Goal: Task Accomplishment & Management: Manage account settings

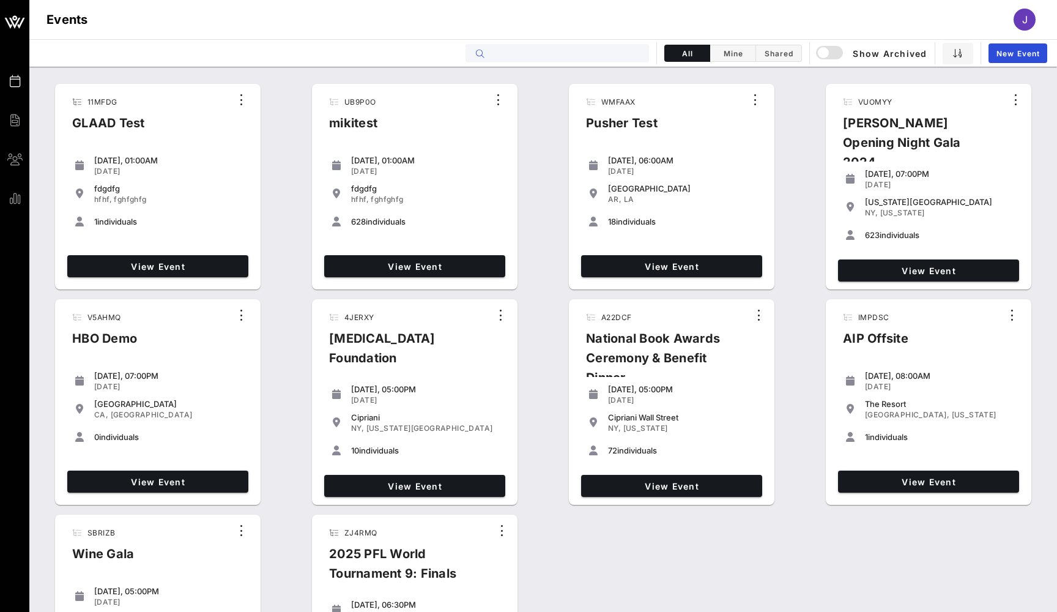
click at [600, 52] on input "text" at bounding box center [566, 53] width 152 height 16
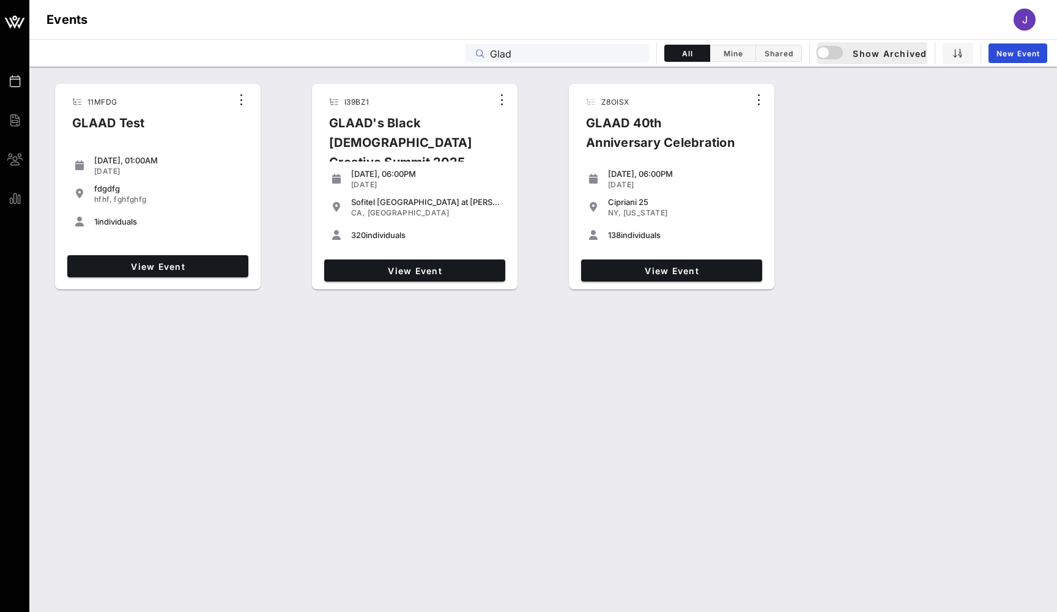
drag, startPoint x: 600, startPoint y: 52, endPoint x: 837, endPoint y: 62, distance: 237.6
click at [837, 62] on button "Show Archived" at bounding box center [872, 53] width 110 height 22
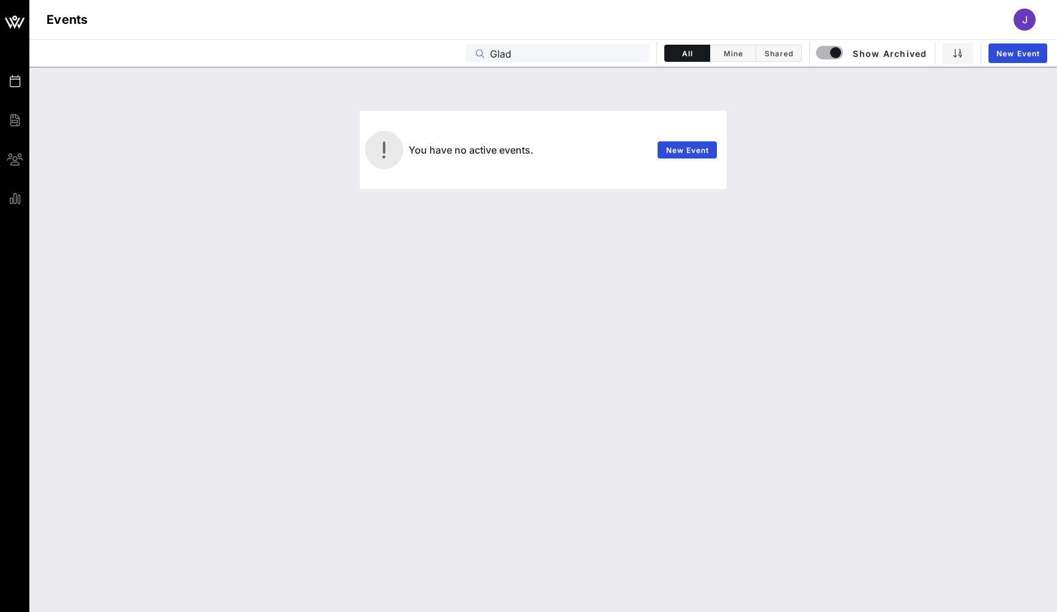
click at [505, 54] on input "Glad" at bounding box center [566, 53] width 152 height 16
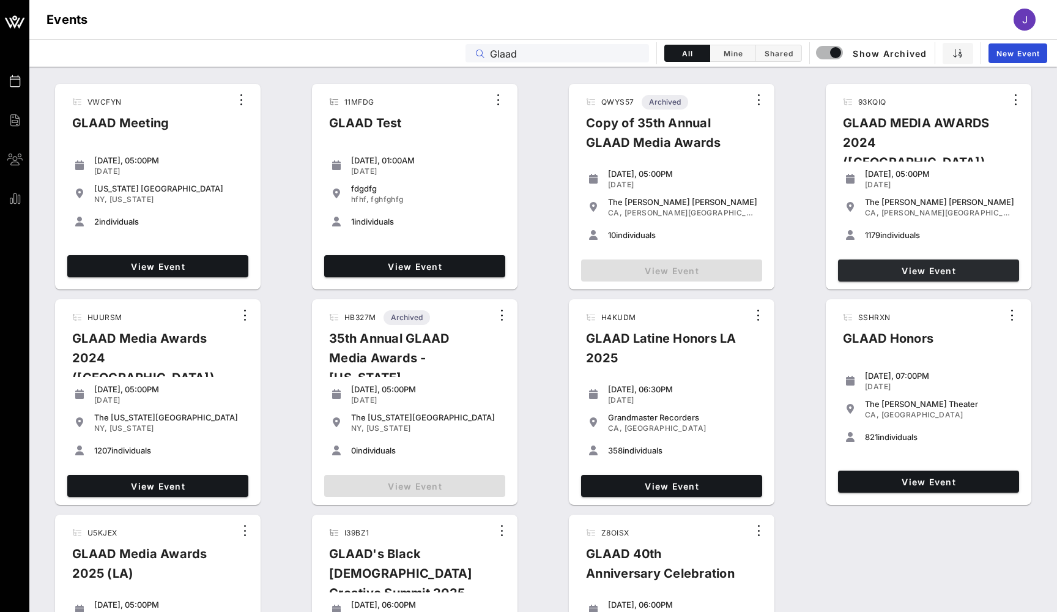
type input "Glaad"
click at [919, 272] on span "View Event" at bounding box center [928, 270] width 171 height 10
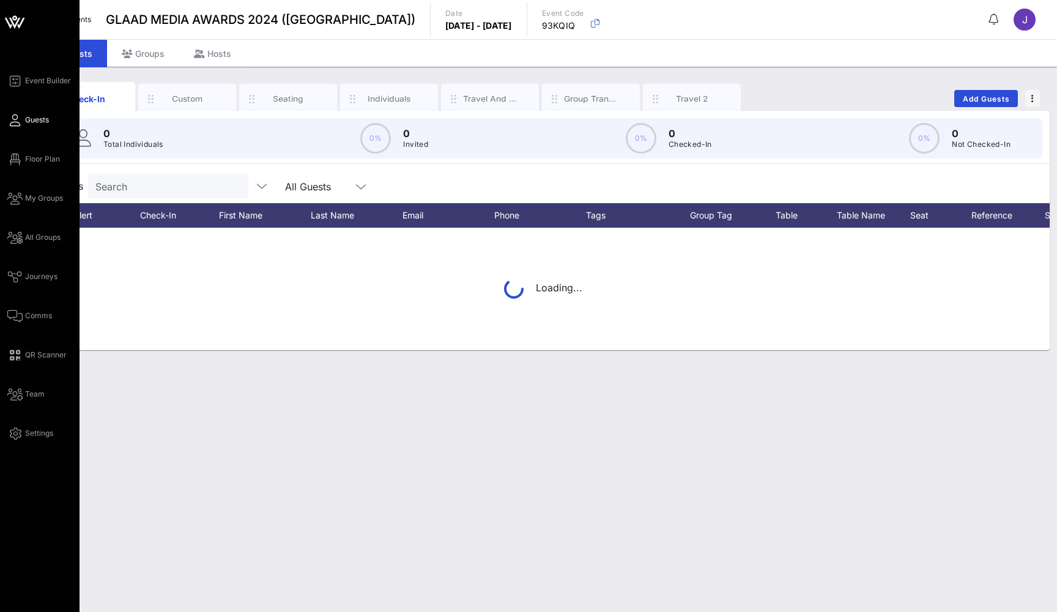
click at [18, 121] on icon at bounding box center [14, 120] width 15 height 2
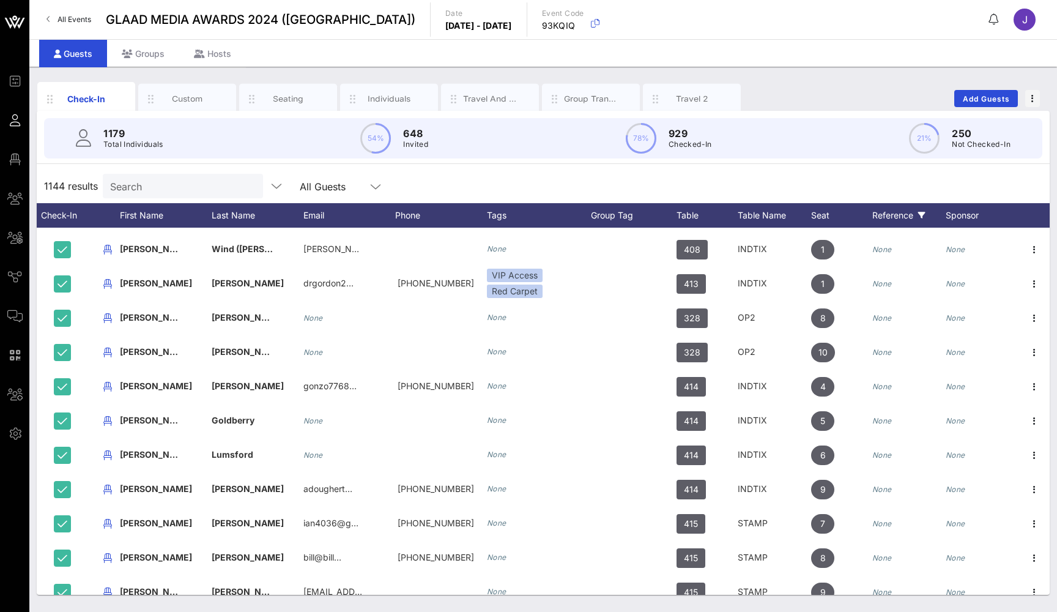
scroll to position [304, 0]
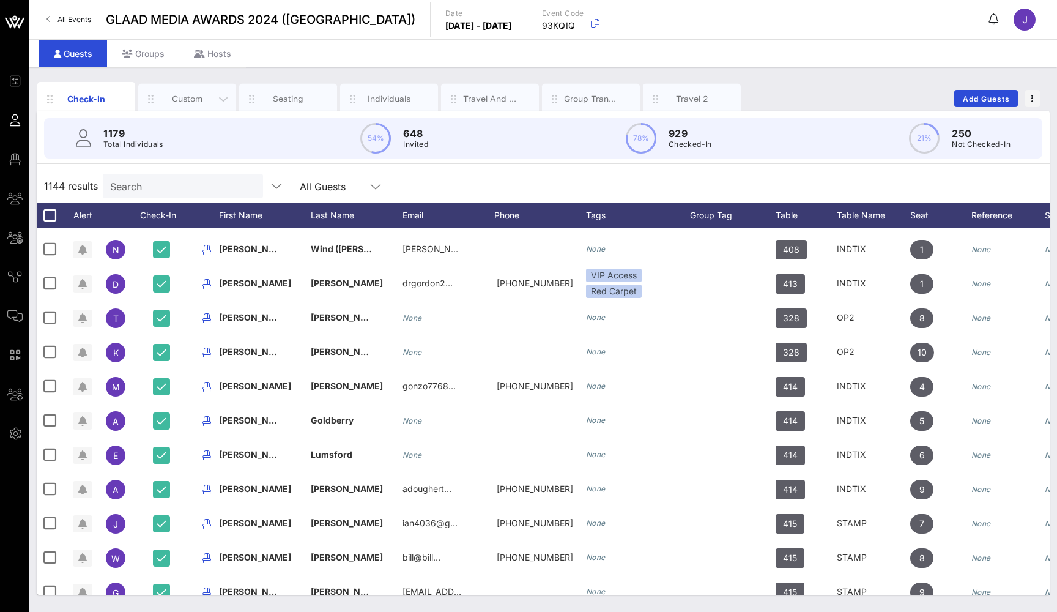
click at [188, 91] on div "Custom" at bounding box center [187, 98] width 98 height 31
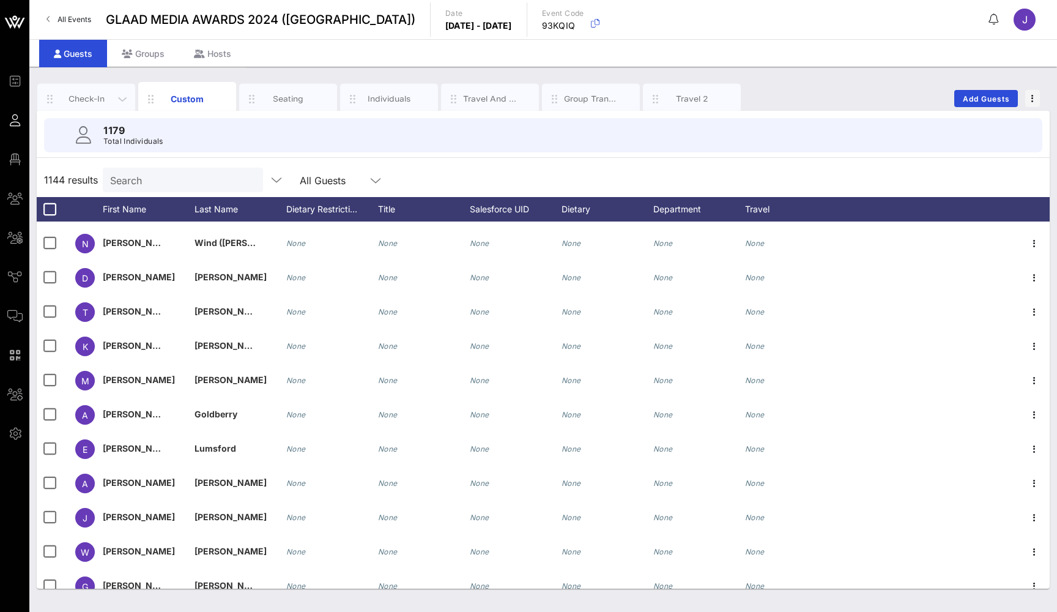
click at [83, 98] on div "Check-In" at bounding box center [86, 99] width 54 height 12
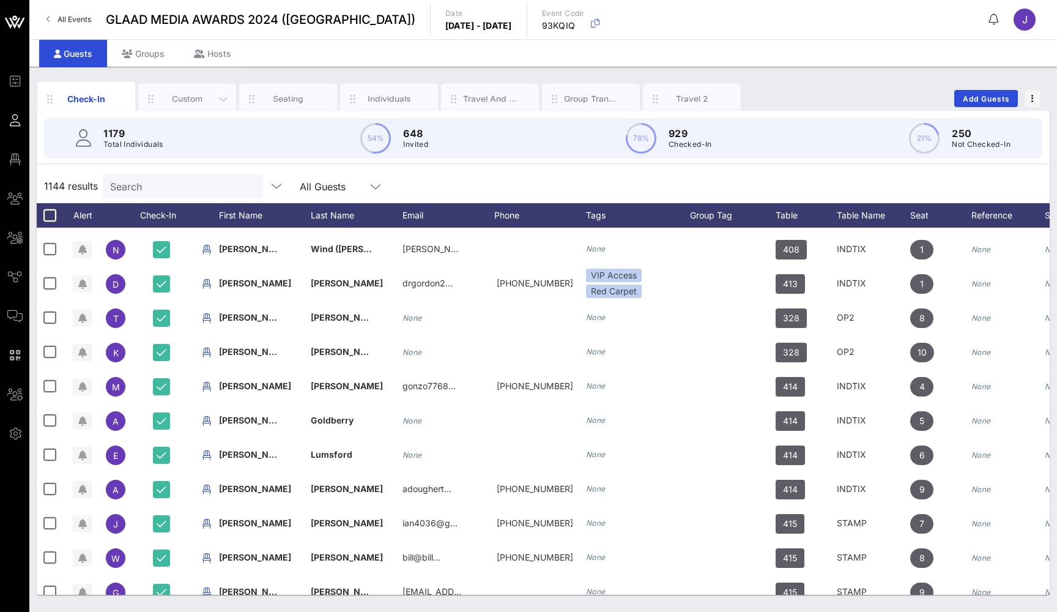
click at [192, 97] on div "Custom" at bounding box center [187, 99] width 54 height 12
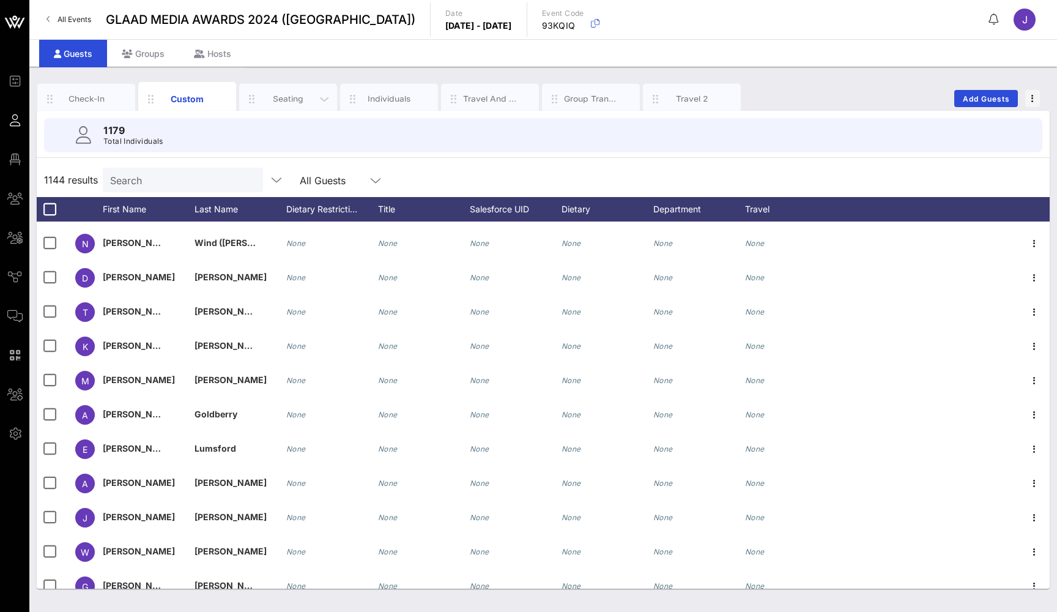
click at [295, 95] on div "Seating" at bounding box center [288, 99] width 54 height 12
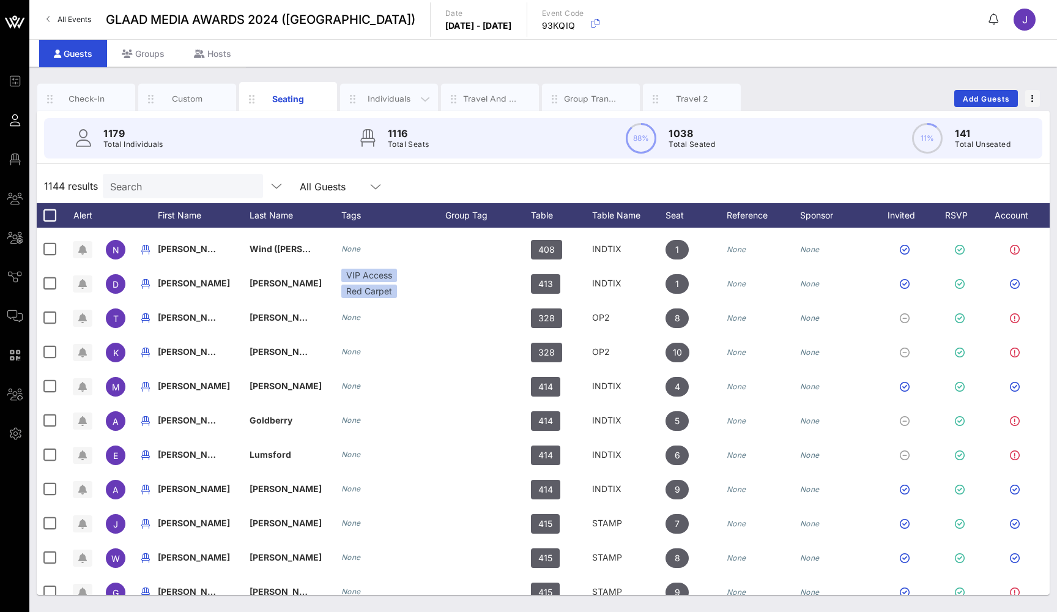
click at [396, 95] on div "Individuals" at bounding box center [389, 99] width 54 height 12
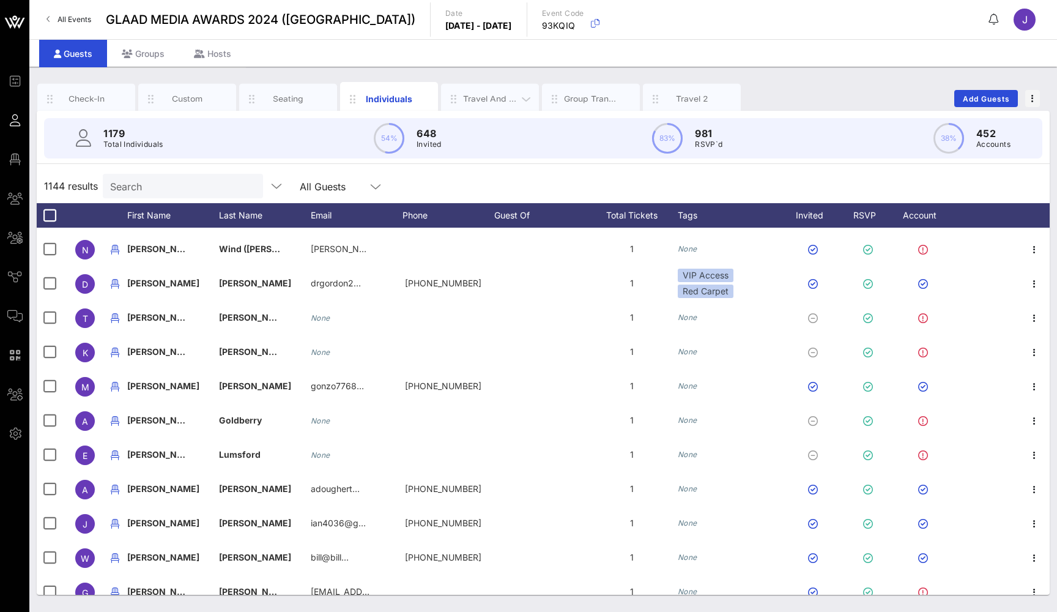
click at [494, 99] on div "Travel and Hosp" at bounding box center [490, 99] width 54 height 12
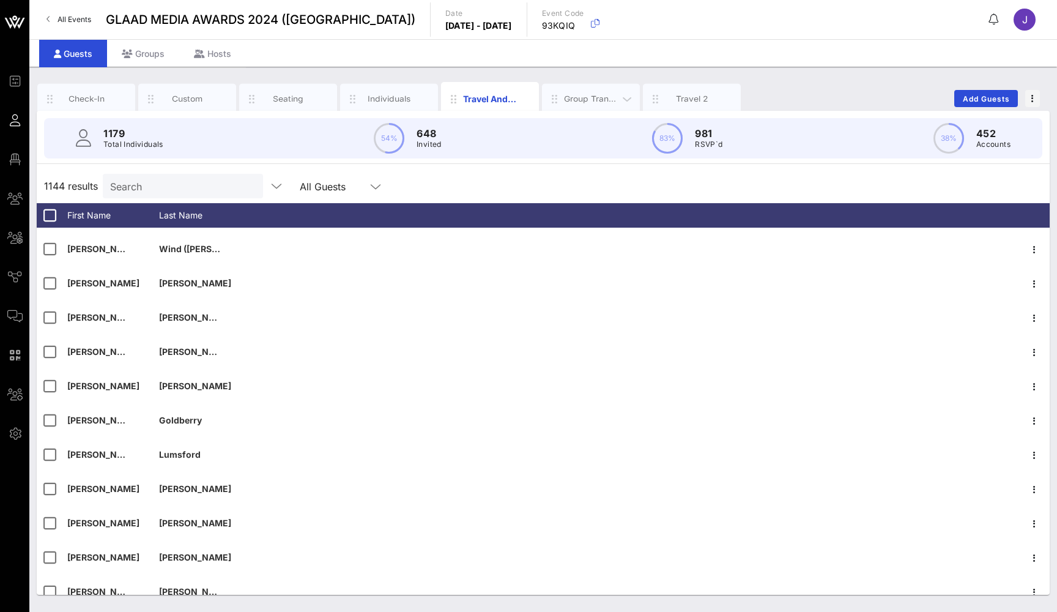
click at [588, 108] on div "Group Transportation" at bounding box center [591, 98] width 98 height 31
click at [703, 94] on div "Travel 2" at bounding box center [692, 99] width 54 height 12
click at [78, 102] on div "Check-In" at bounding box center [86, 99] width 54 height 12
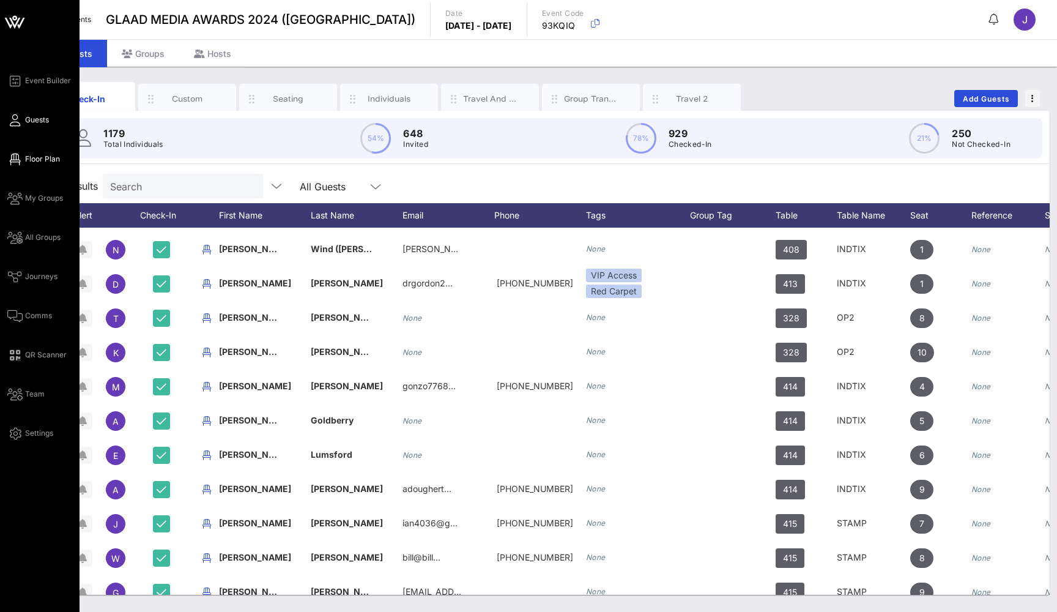
click at [22, 165] on link "Floor Plan" at bounding box center [33, 159] width 53 height 15
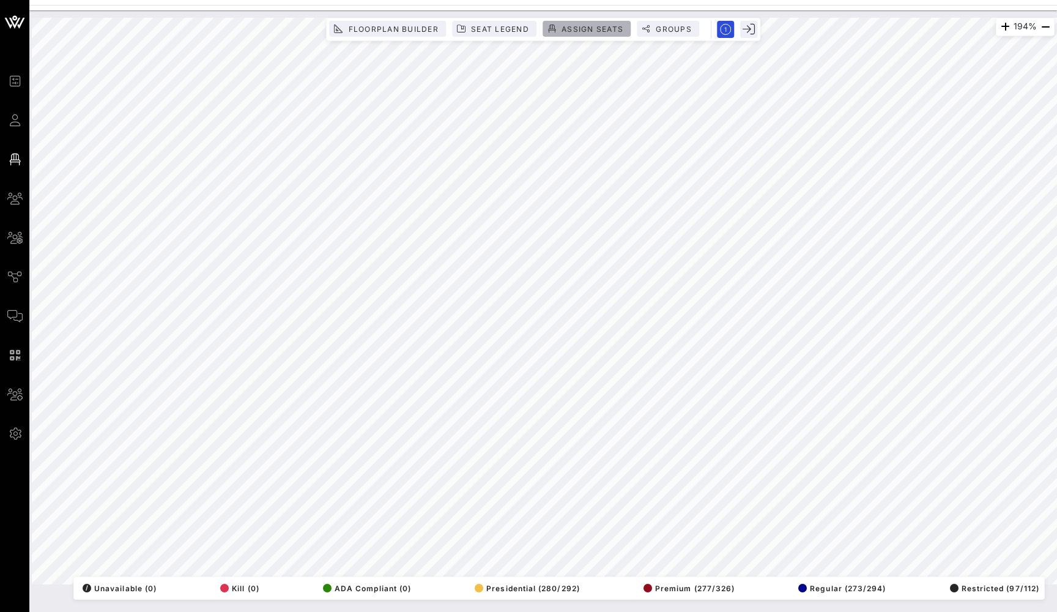
click at [593, 27] on span "Assign Seats" at bounding box center [592, 28] width 62 height 9
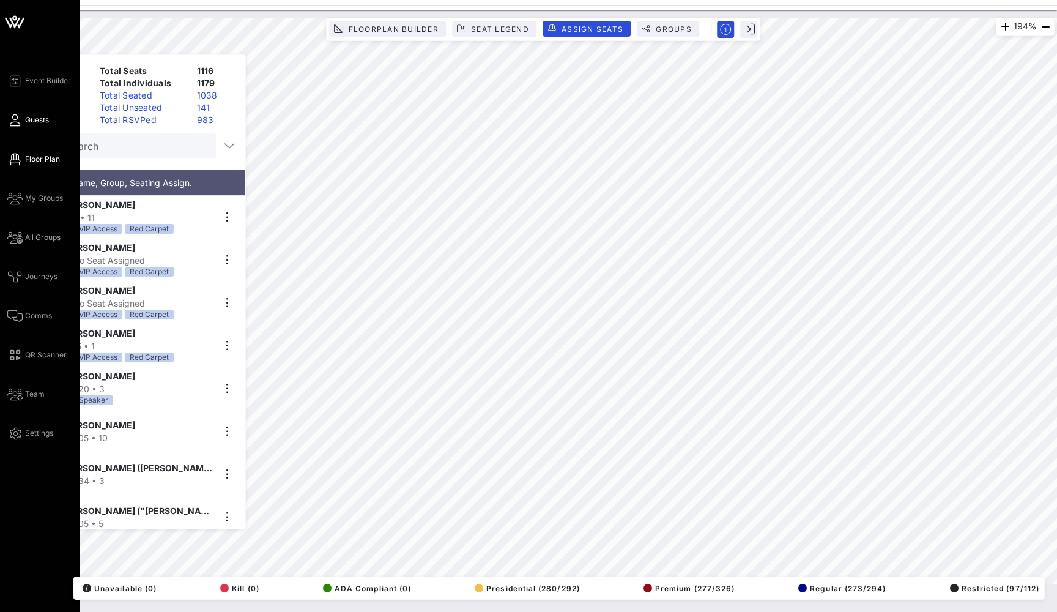
click at [22, 117] on link "Guests" at bounding box center [28, 120] width 42 height 15
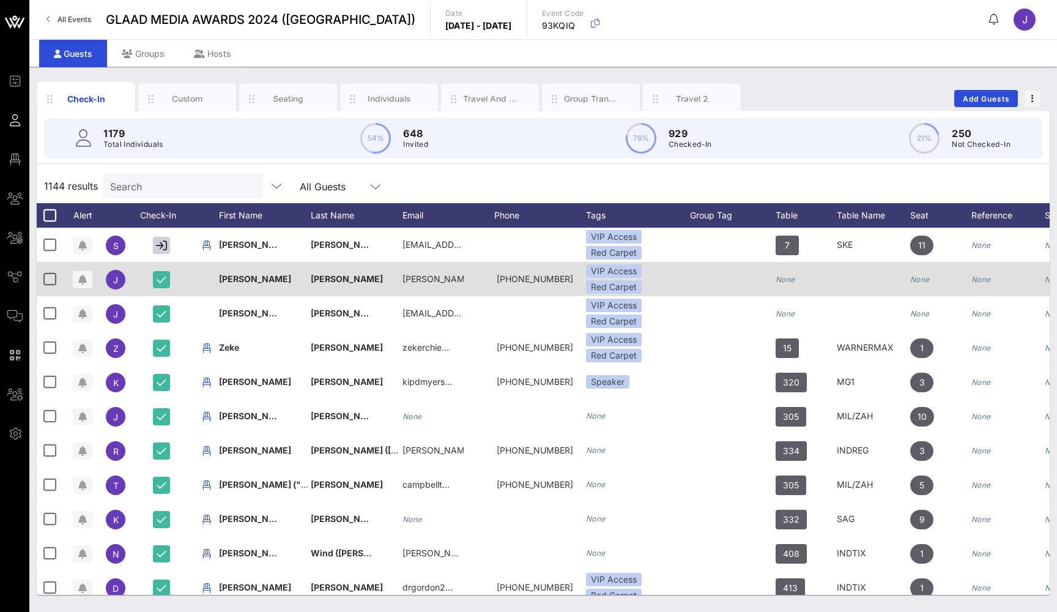
click at [783, 278] on icon "None" at bounding box center [786, 279] width 20 height 9
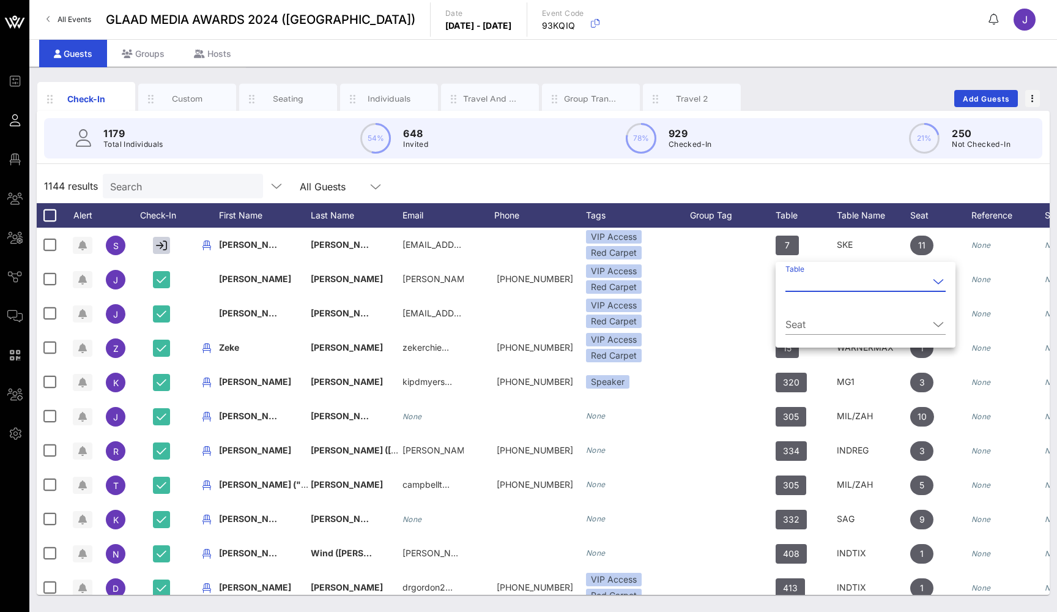
click at [798, 284] on input "Table" at bounding box center [856, 282] width 143 height 20
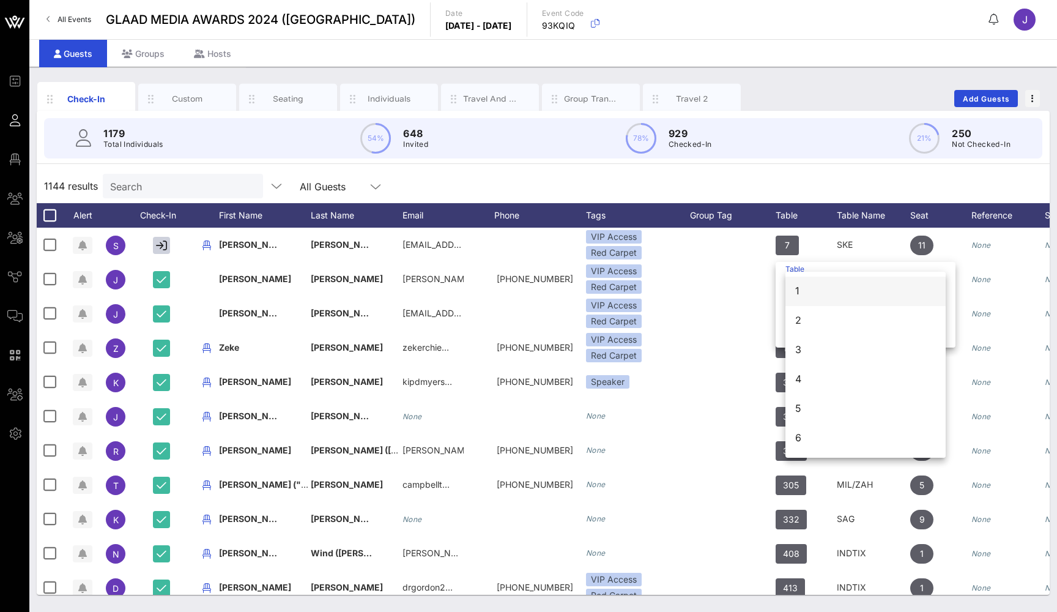
click at [803, 292] on div "1" at bounding box center [865, 291] width 141 height 12
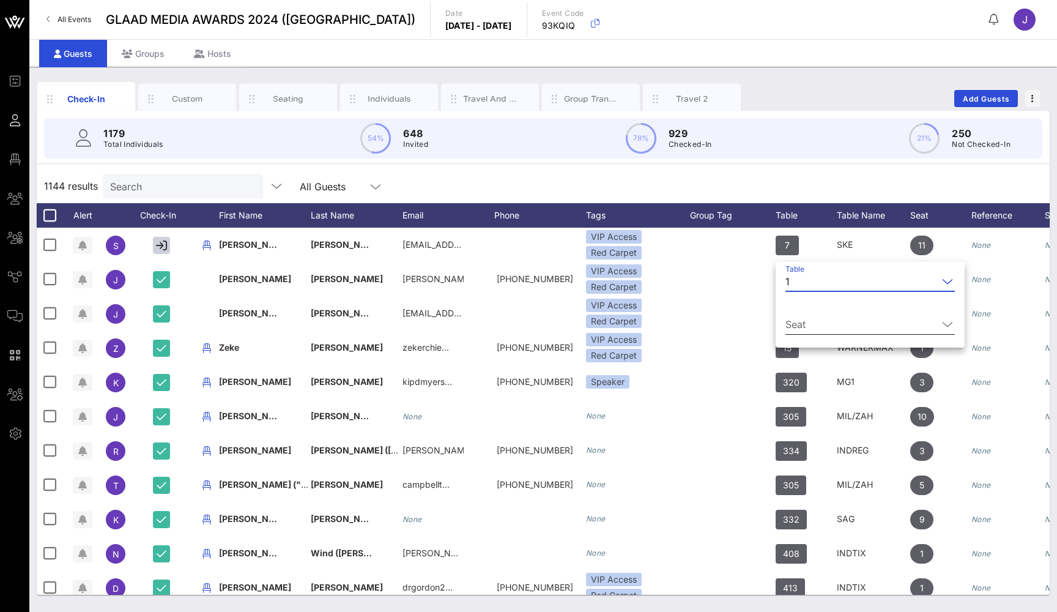
click at [807, 323] on input "Seat" at bounding box center [861, 324] width 152 height 20
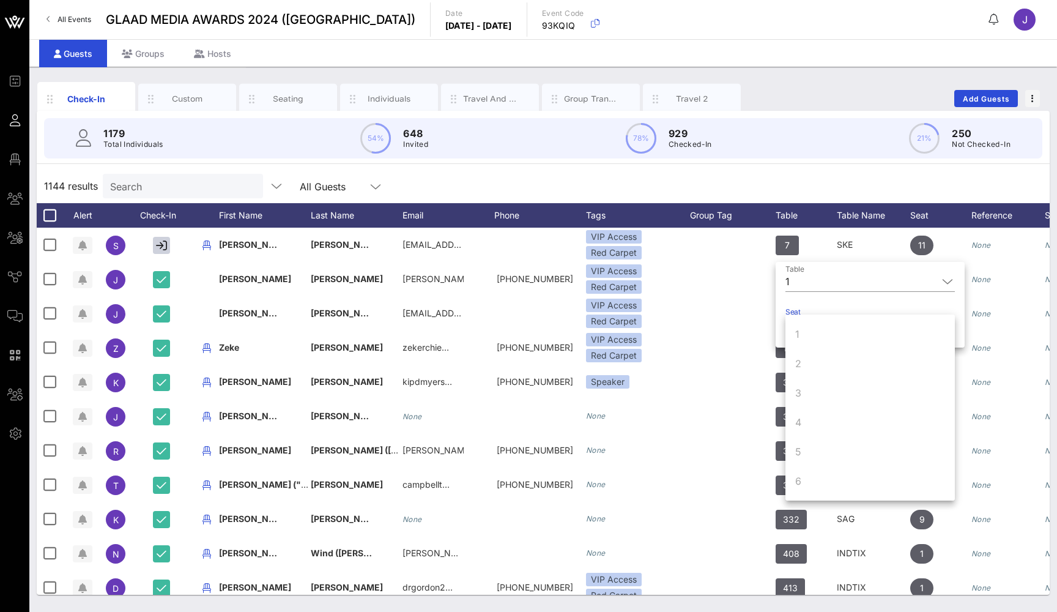
click at [737, 165] on div "1179 Total Individuals 54% 648 Invited 78% 929 Checked-In 21% 250 Not Checked-In" at bounding box center [543, 138] width 1028 height 55
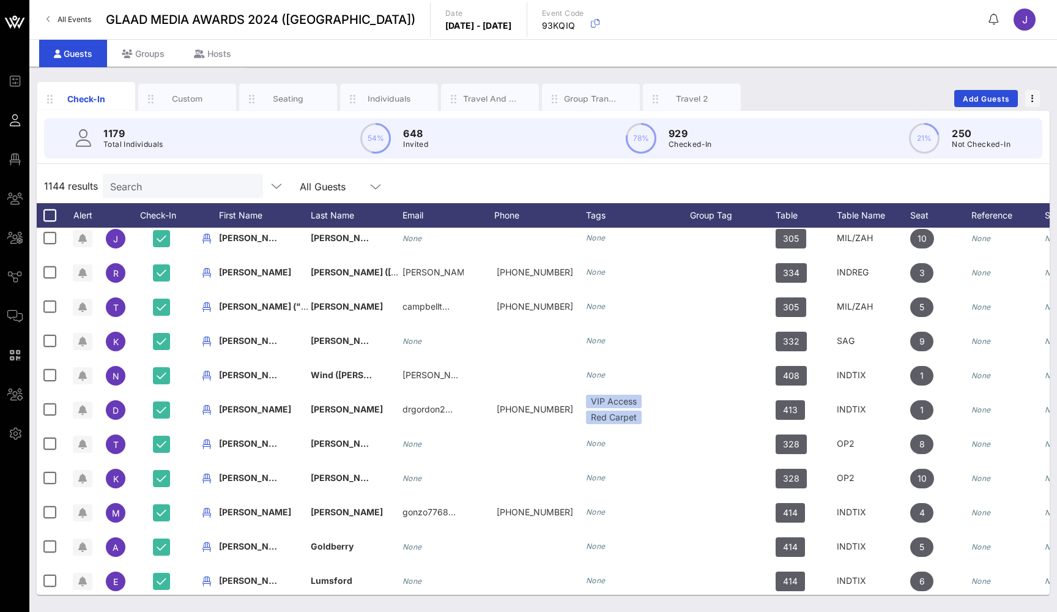
scroll to position [181, 0]
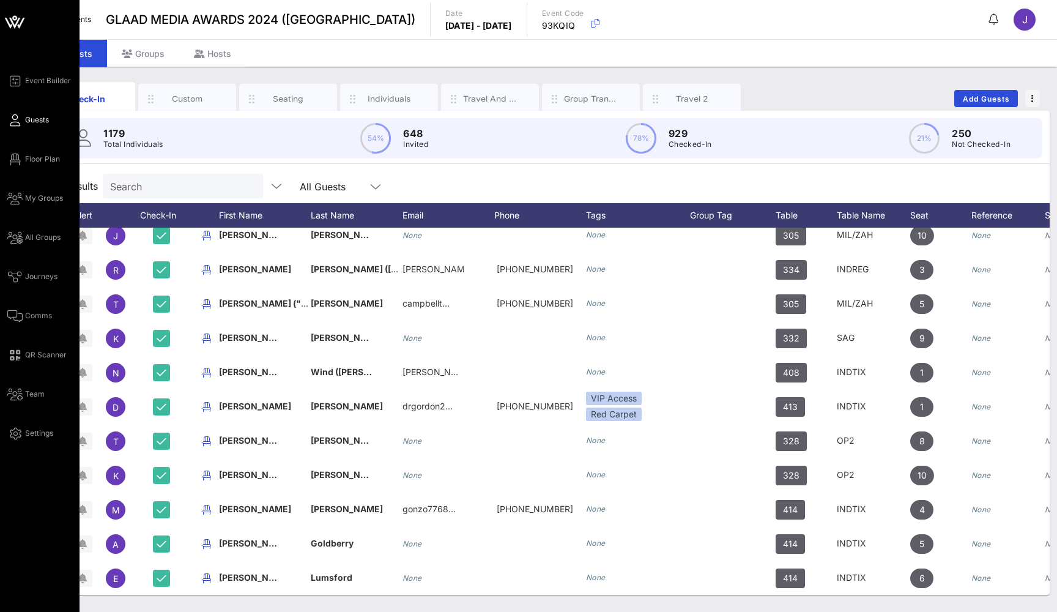
click at [10, 121] on icon at bounding box center [14, 120] width 15 height 2
click at [15, 121] on icon at bounding box center [14, 120] width 15 height 2
click at [34, 78] on span "Event Builder" at bounding box center [48, 80] width 46 height 11
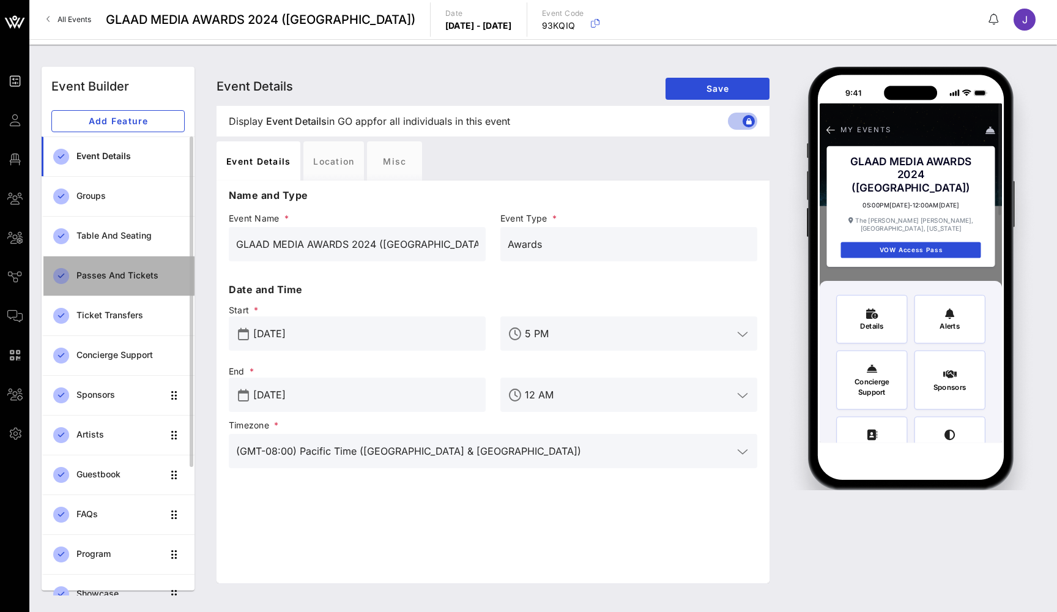
click at [121, 275] on div "Passes and Tickets" at bounding box center [130, 275] width 108 height 10
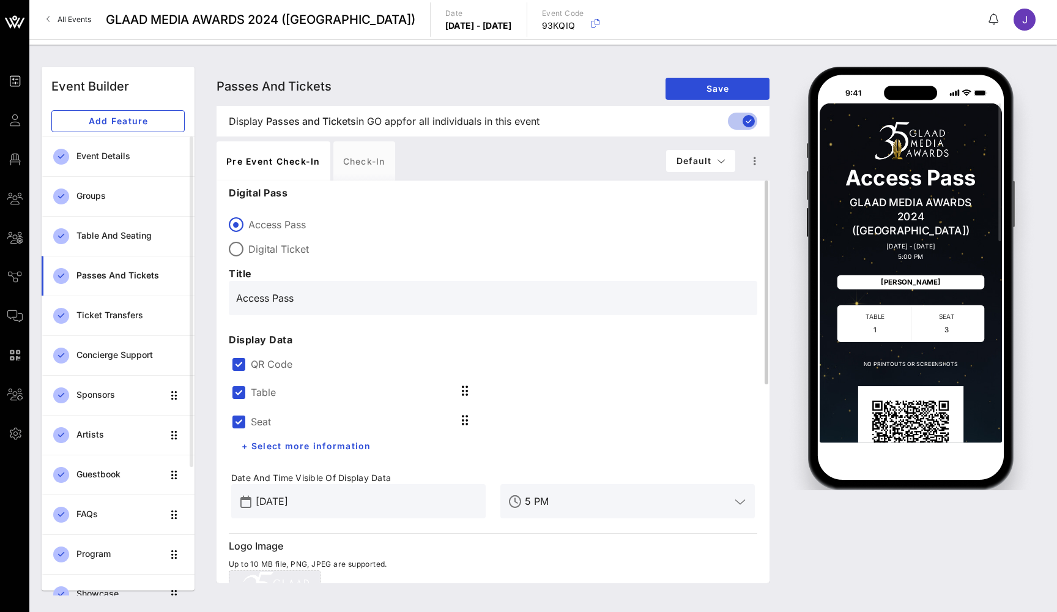
click at [248, 246] on div "Digital Ticket" at bounding box center [493, 249] width 529 height 15
type input "Digital Ticket"
click at [271, 392] on label "Table" at bounding box center [263, 392] width 25 height 12
click at [265, 419] on label "Table" at bounding box center [263, 421] width 25 height 12
click at [261, 410] on div "Table" at bounding box center [358, 420] width 254 height 29
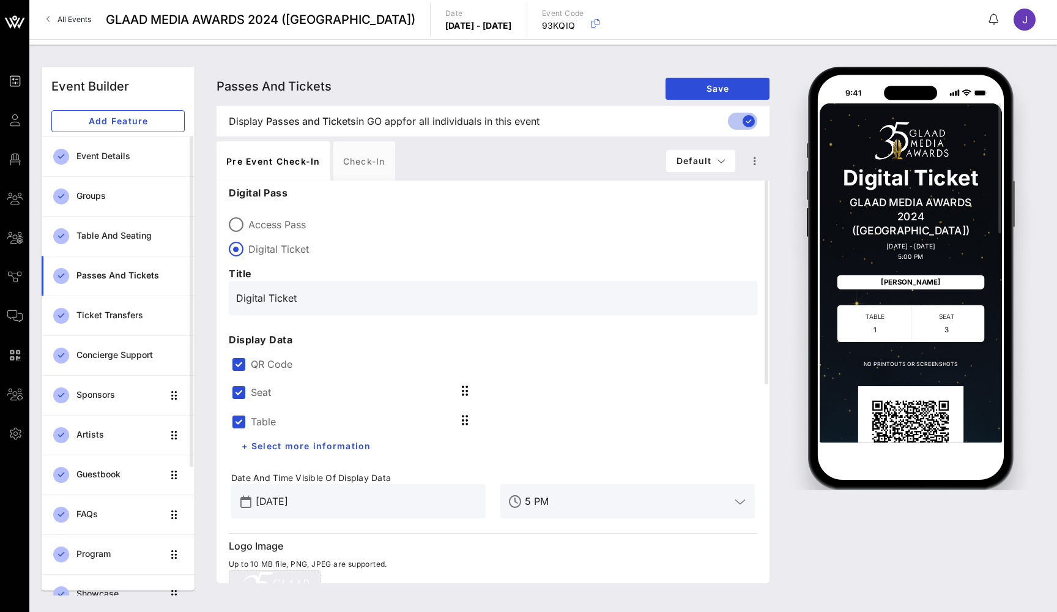
click at [261, 398] on div "Seat" at bounding box center [251, 392] width 40 height 15
click at [267, 355] on div "QR Code" at bounding box center [493, 362] width 524 height 17
click at [264, 364] on label "QR Code" at bounding box center [503, 364] width 504 height 12
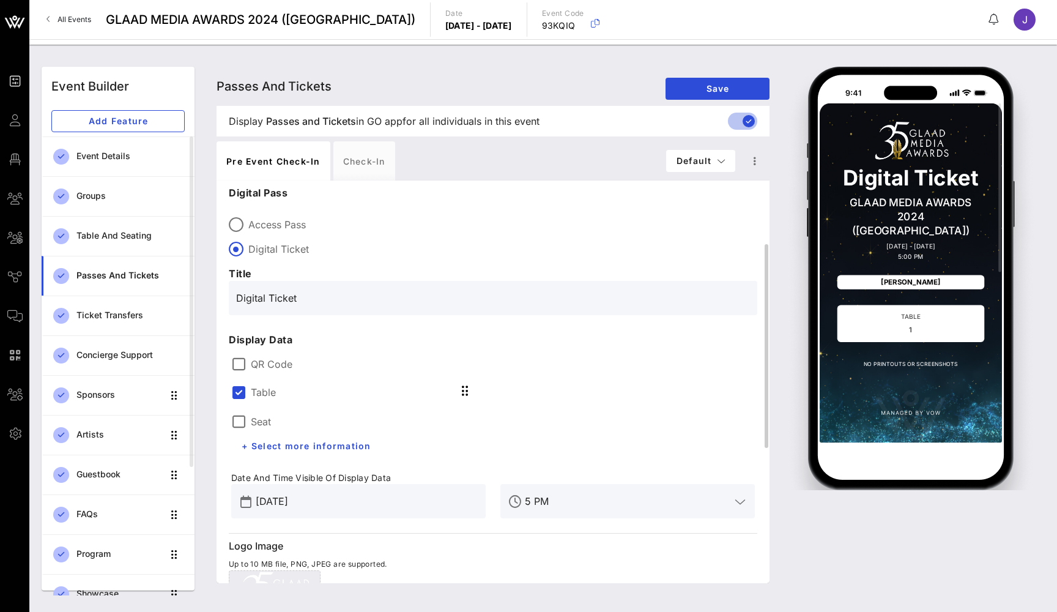
scroll to position [89, 0]
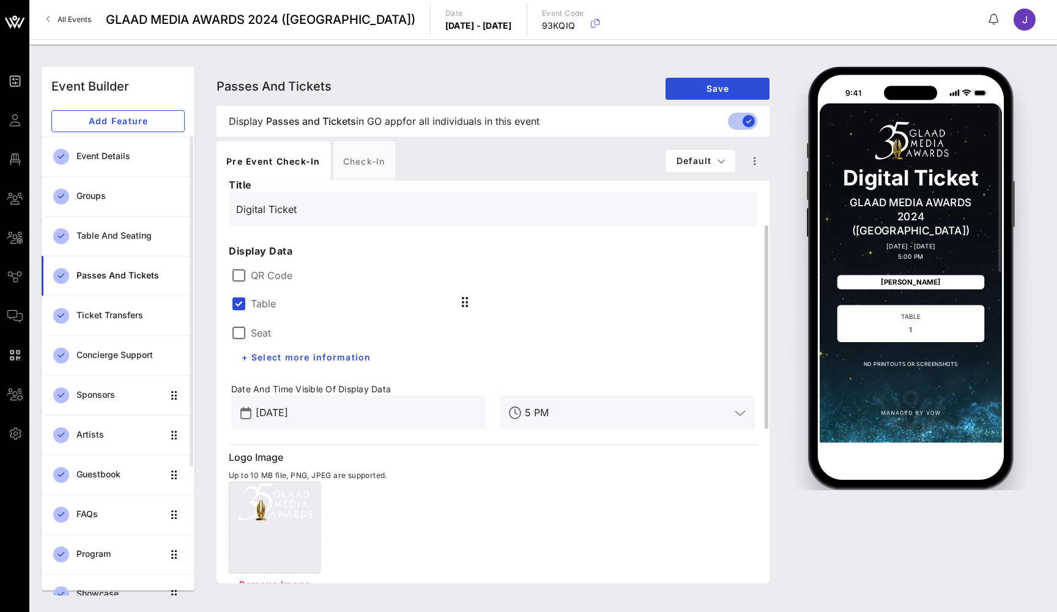
click at [404, 407] on input "Mar 14, 2024" at bounding box center [367, 413] width 223 height 20
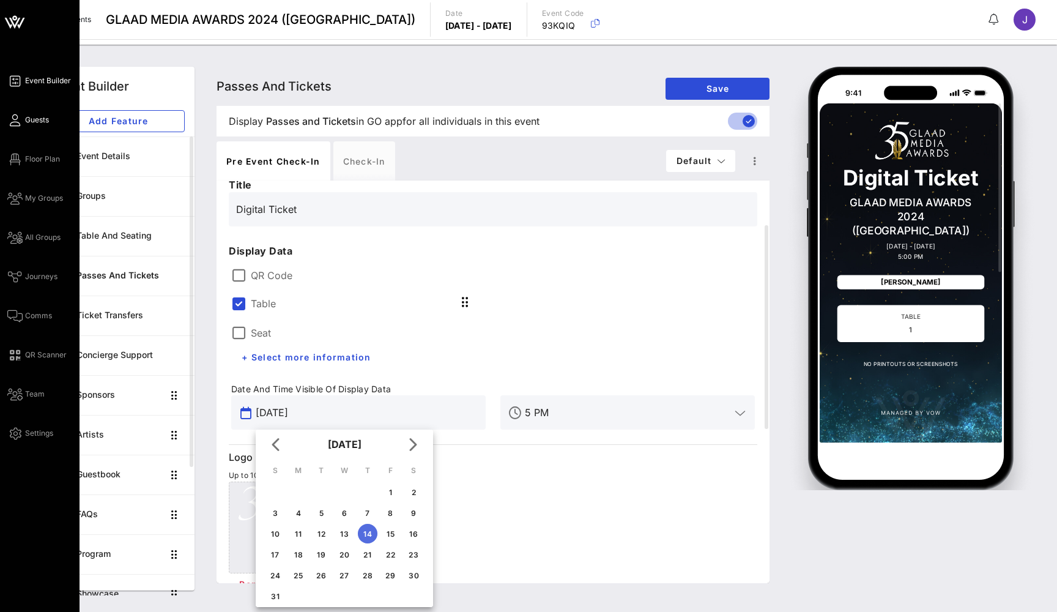
click at [18, 121] on icon at bounding box center [14, 120] width 15 height 2
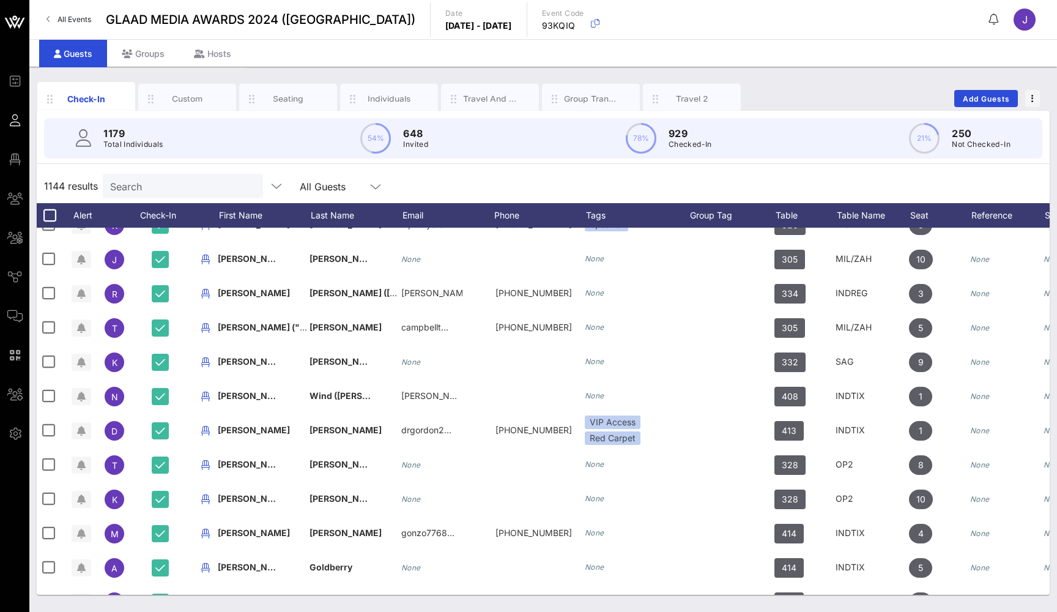
scroll to position [0, 1]
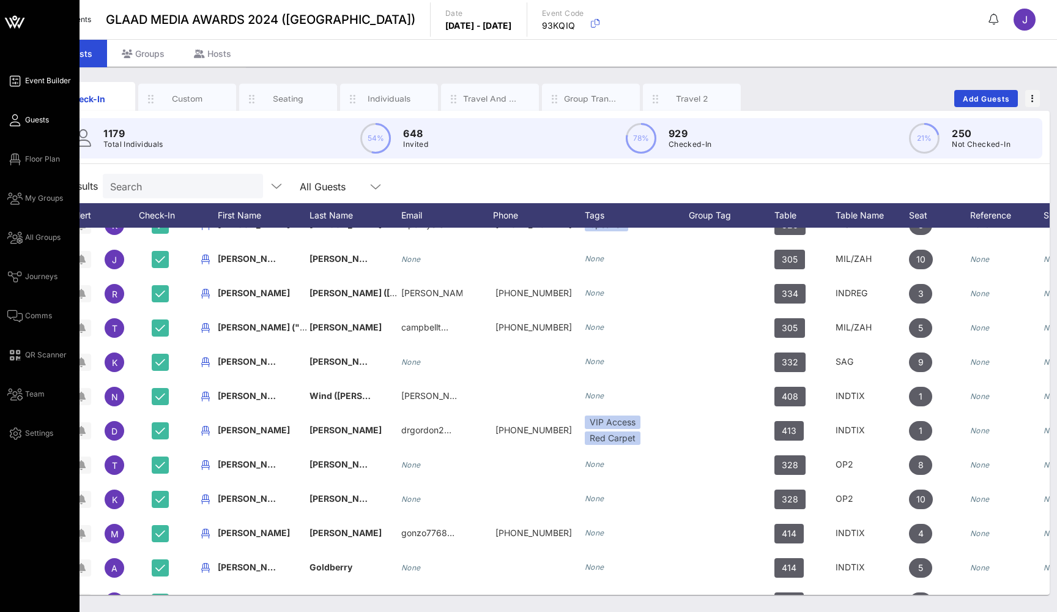
click at [48, 85] on span "Event Builder" at bounding box center [48, 80] width 46 height 11
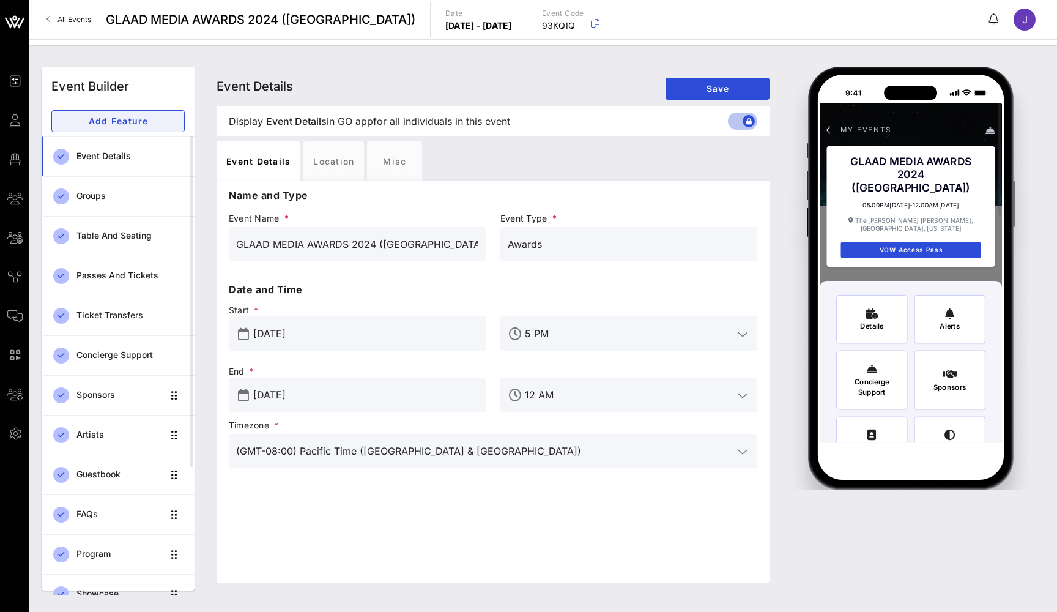
click at [133, 114] on button "Add Feature" at bounding box center [117, 121] width 133 height 22
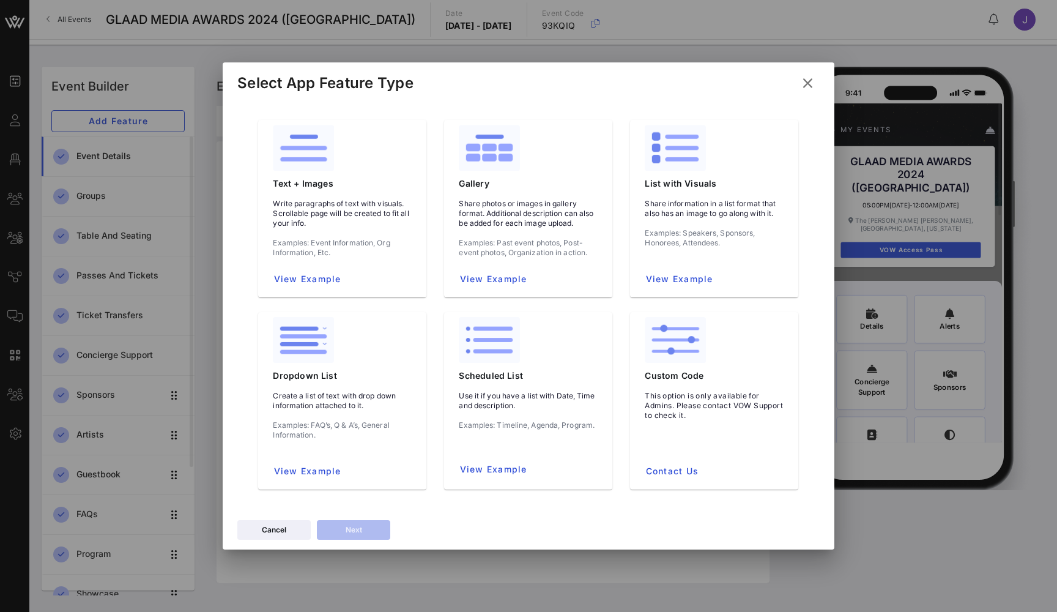
click at [815, 81] on icon at bounding box center [807, 83] width 19 height 20
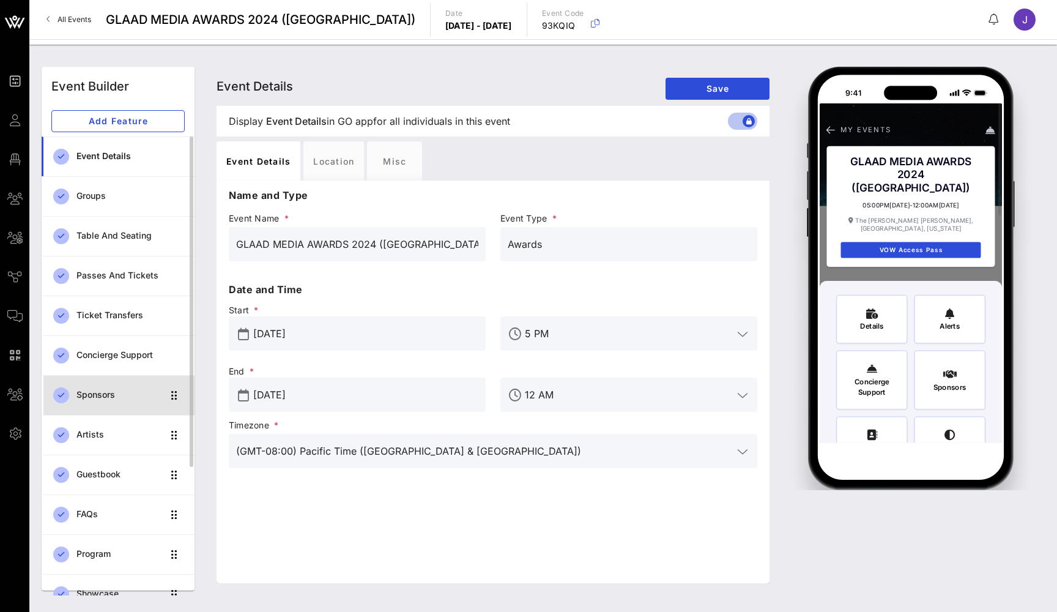
click at [110, 399] on div "Sponsors" at bounding box center [119, 395] width 86 height 10
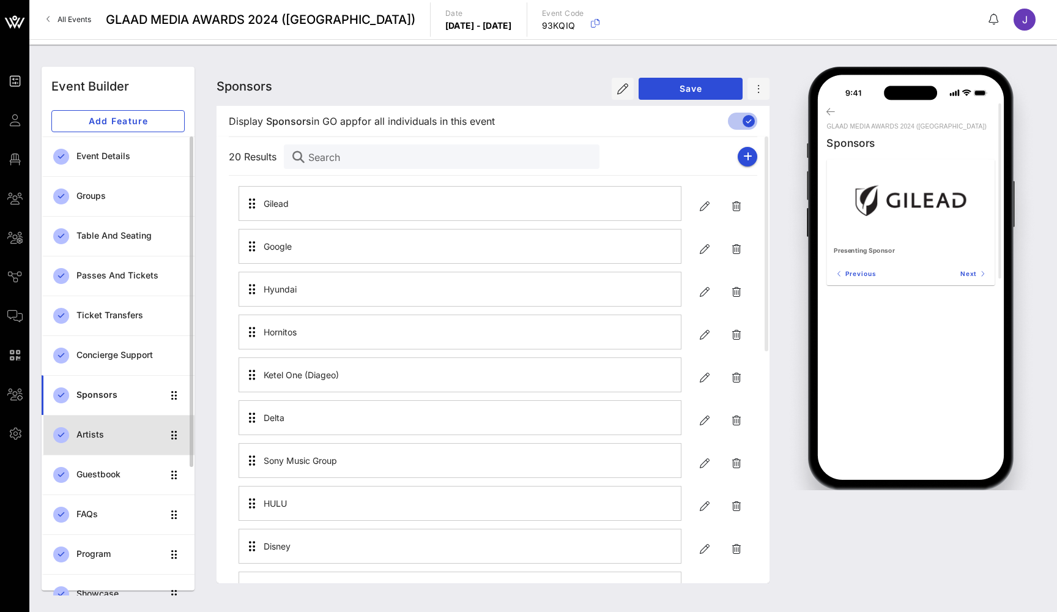
click at [95, 447] on div "Artists" at bounding box center [119, 434] width 86 height 25
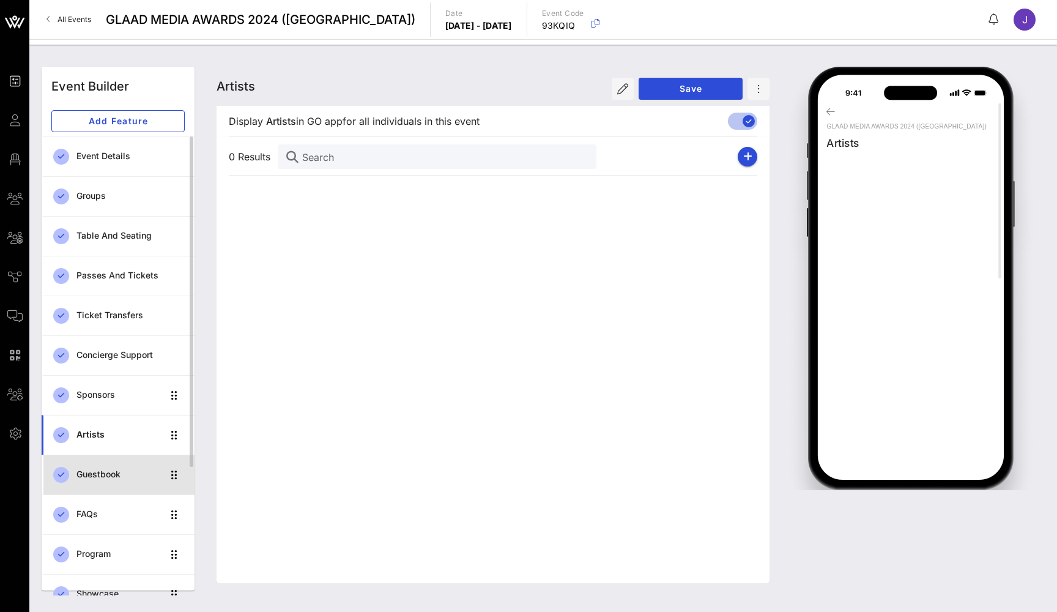
click at [91, 487] on link "Guestbook" at bounding box center [118, 475] width 153 height 40
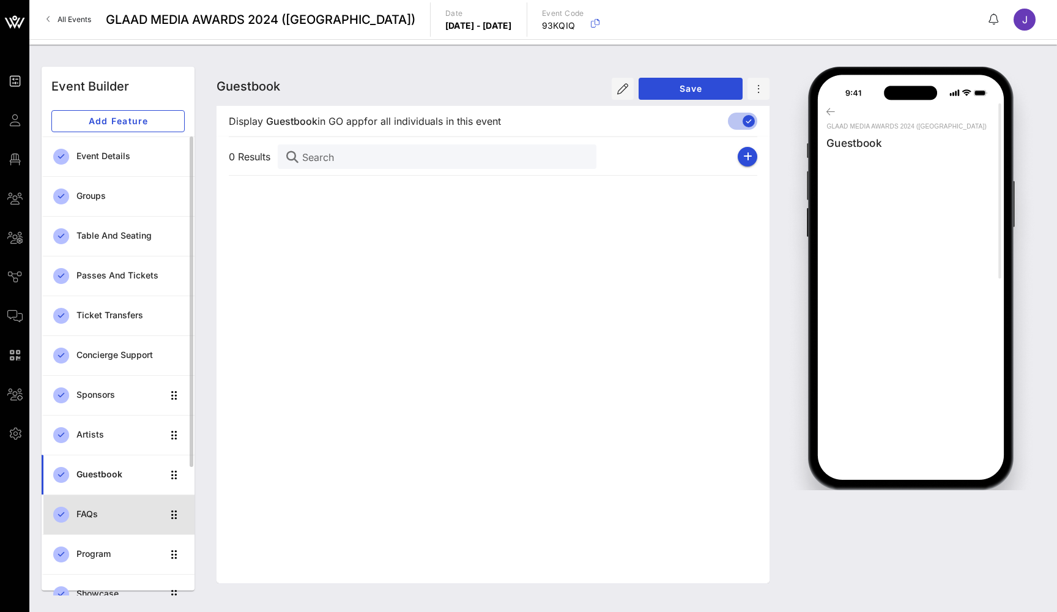
click at [92, 519] on div "FAQs" at bounding box center [119, 514] width 86 height 25
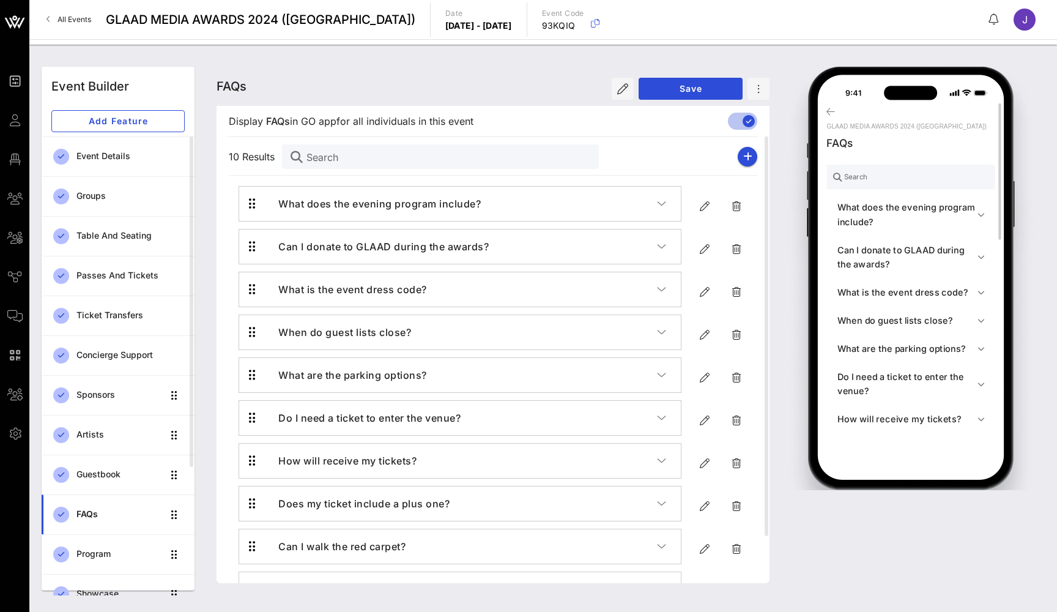
click at [919, 218] on h4 "What does the evening program include?" at bounding box center [907, 214] width 140 height 28
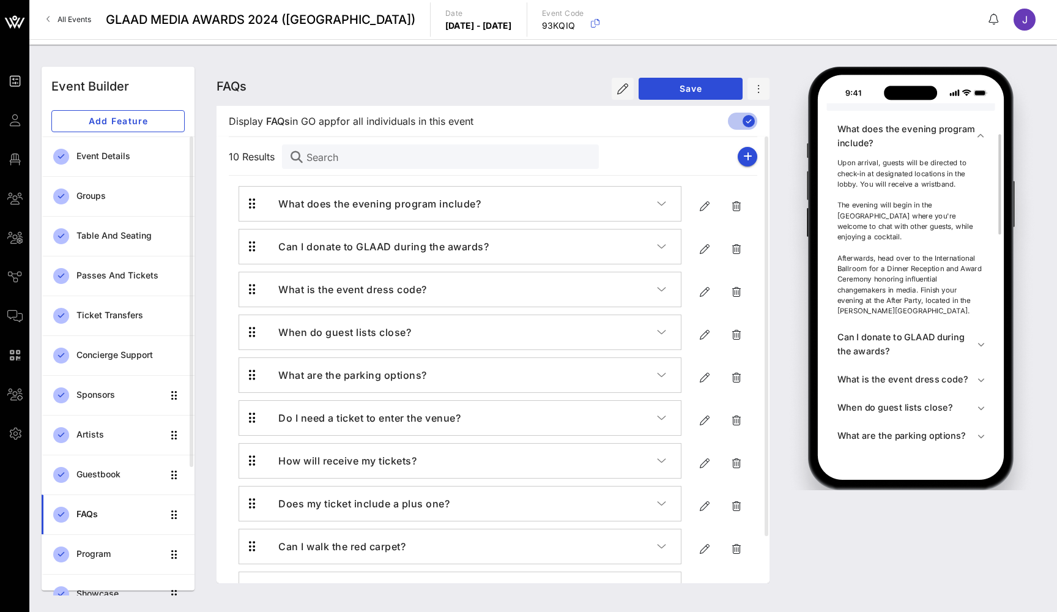
scroll to position [111, 0]
click at [919, 330] on h4 "Can I donate to GLAAD during the awards?" at bounding box center [907, 342] width 140 height 28
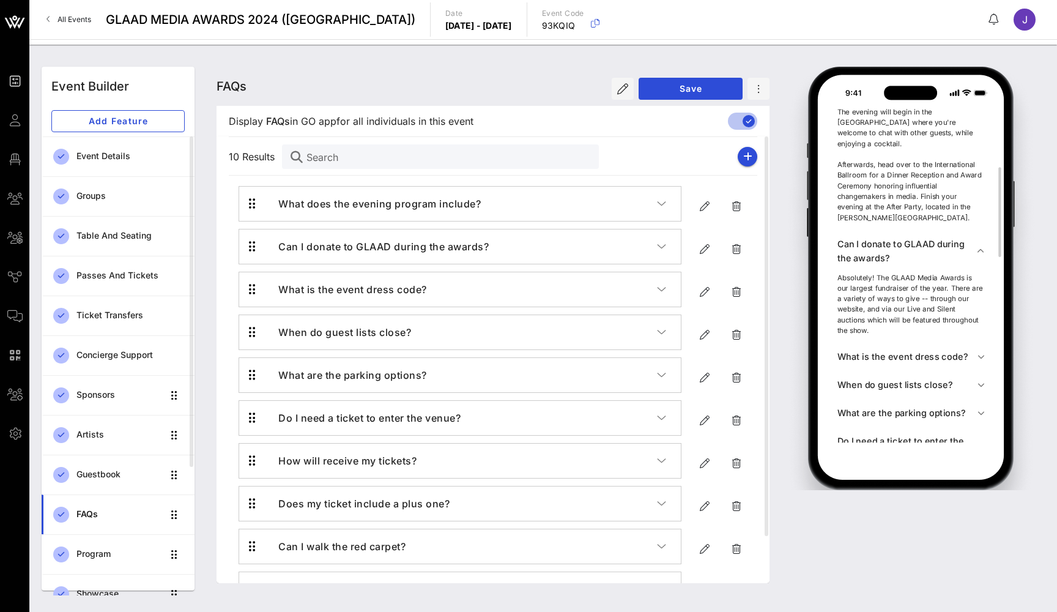
scroll to position [239, 0]
click at [919, 349] on h4 "What is the event dress code?" at bounding box center [907, 356] width 140 height 14
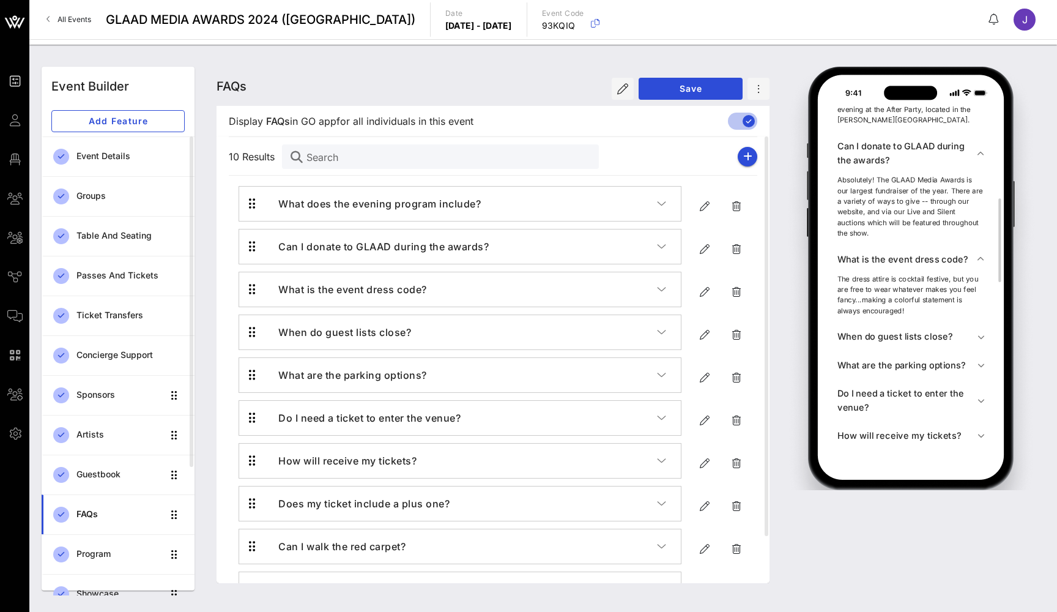
scroll to position [377, 0]
click at [919, 327] on h4 "When do guest lists close?" at bounding box center [907, 334] width 140 height 14
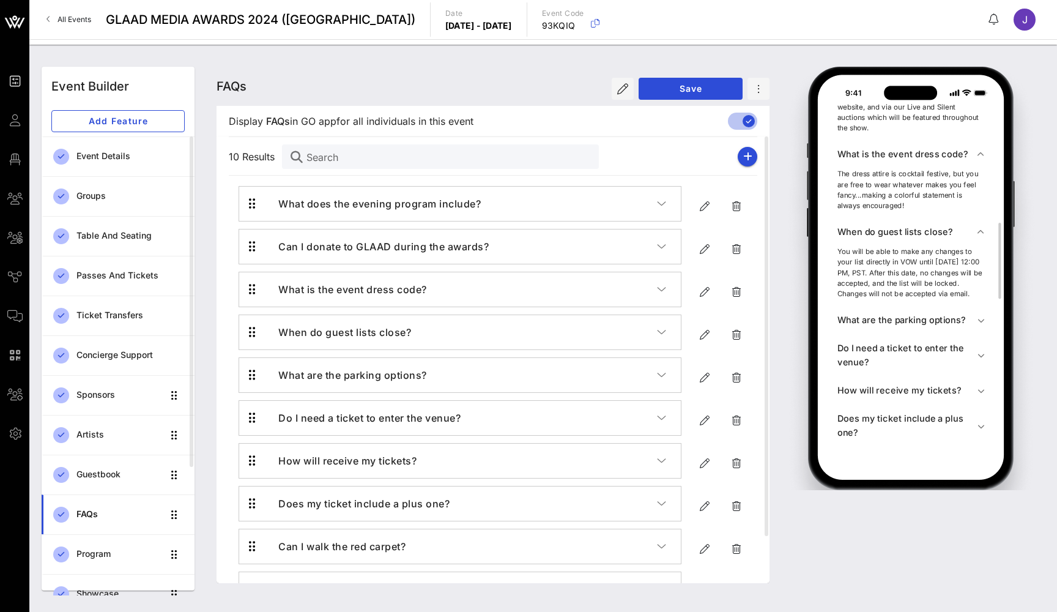
scroll to position [522, 0]
click at [919, 323] on h4 "What are the parking options?" at bounding box center [907, 317] width 140 height 14
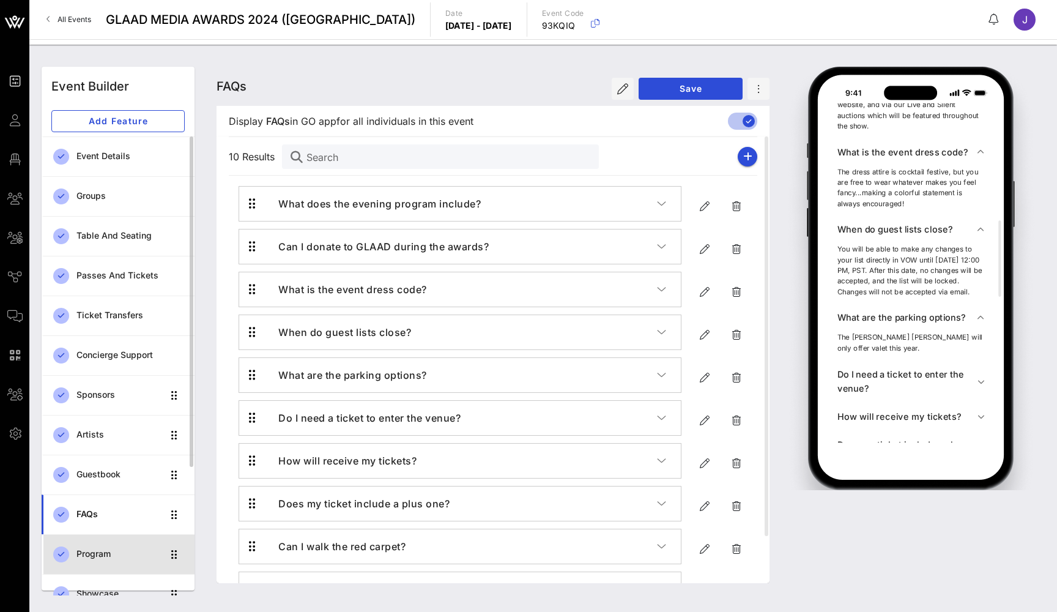
click at [100, 532] on div "Program" at bounding box center [119, 553] width 86 height 25
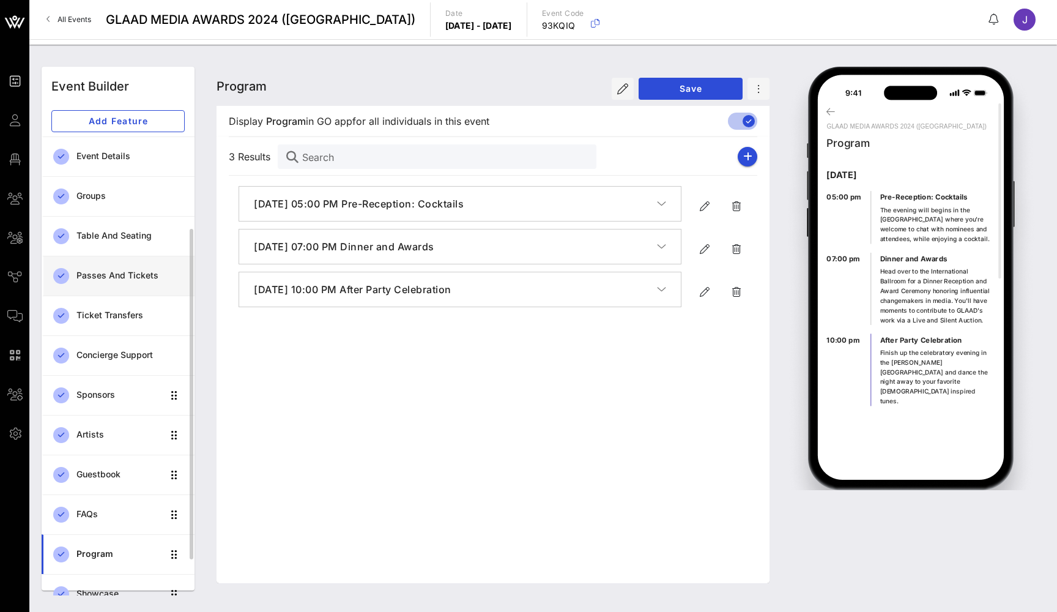
scroll to position [177, 0]
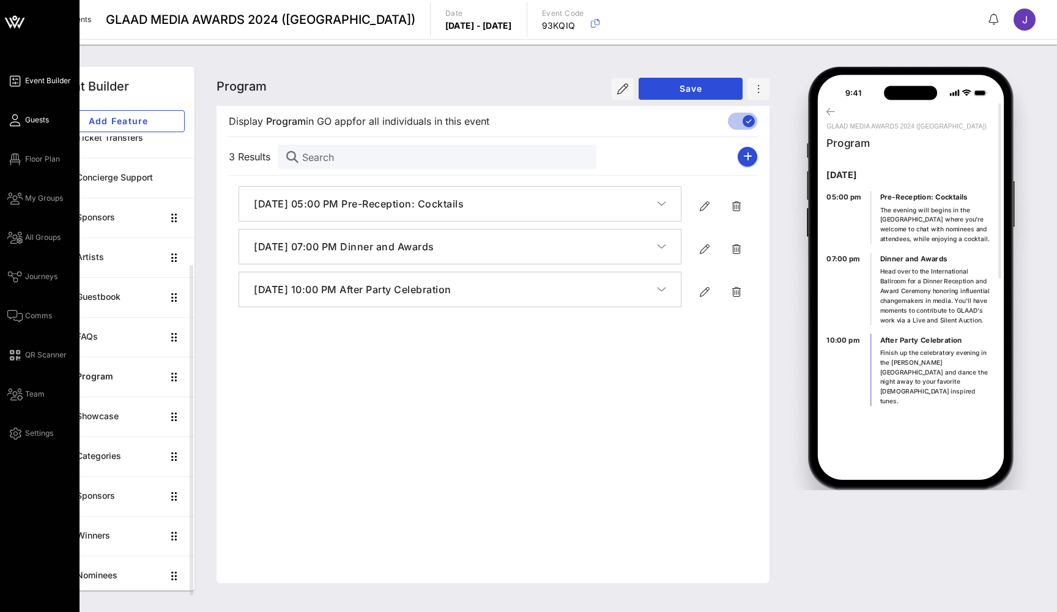
click at [26, 122] on span "Guests" at bounding box center [37, 119] width 24 height 11
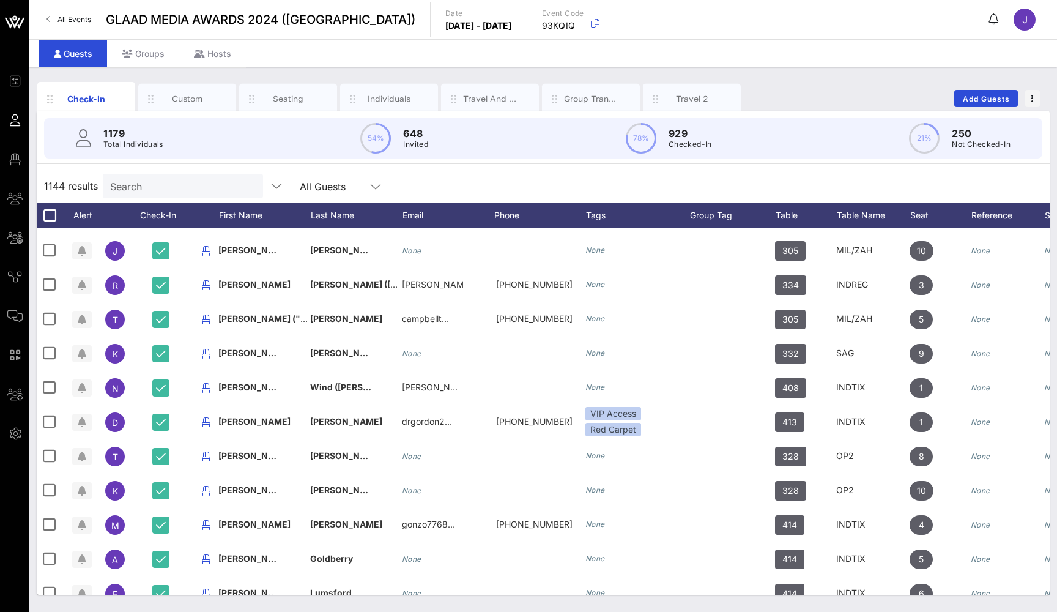
scroll to position [160, 2]
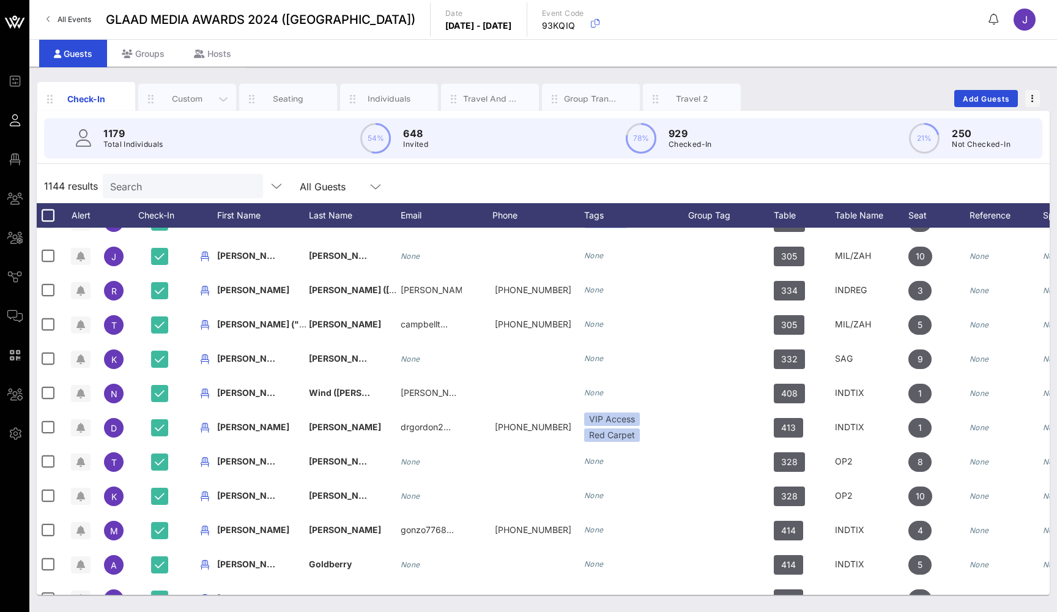
click at [188, 95] on div "Custom" at bounding box center [187, 99] width 54 height 12
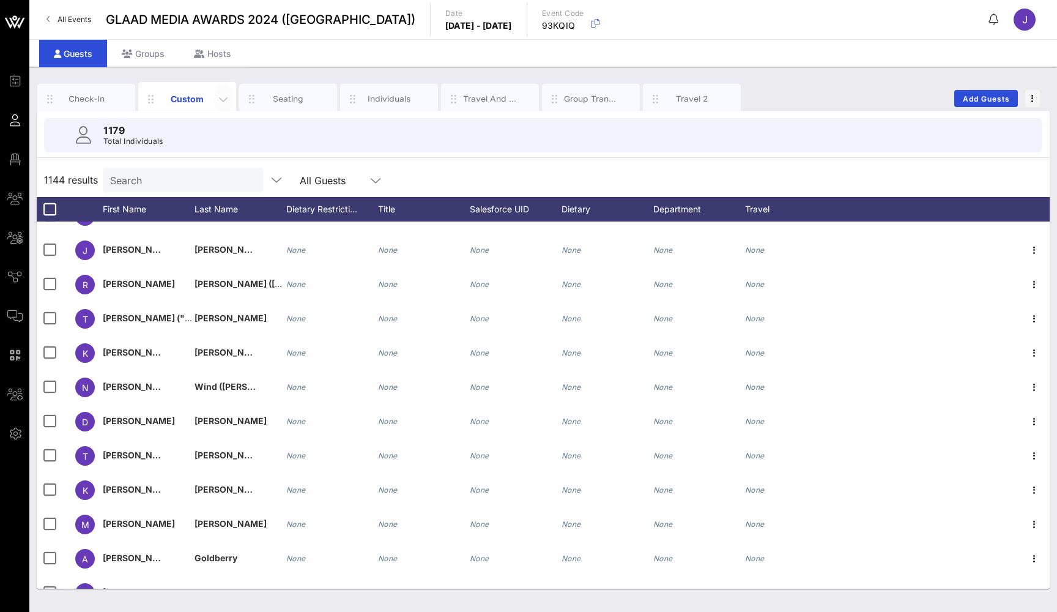
scroll to position [160, 0]
click at [281, 100] on div "Seating" at bounding box center [288, 99] width 54 height 12
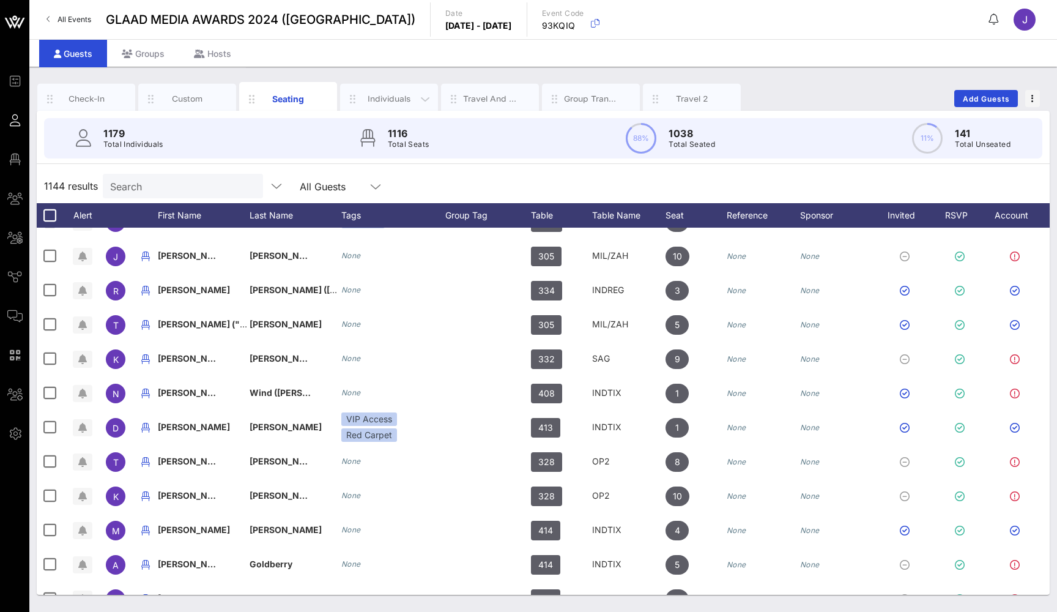
click at [370, 100] on div "Individuals" at bounding box center [389, 99] width 54 height 12
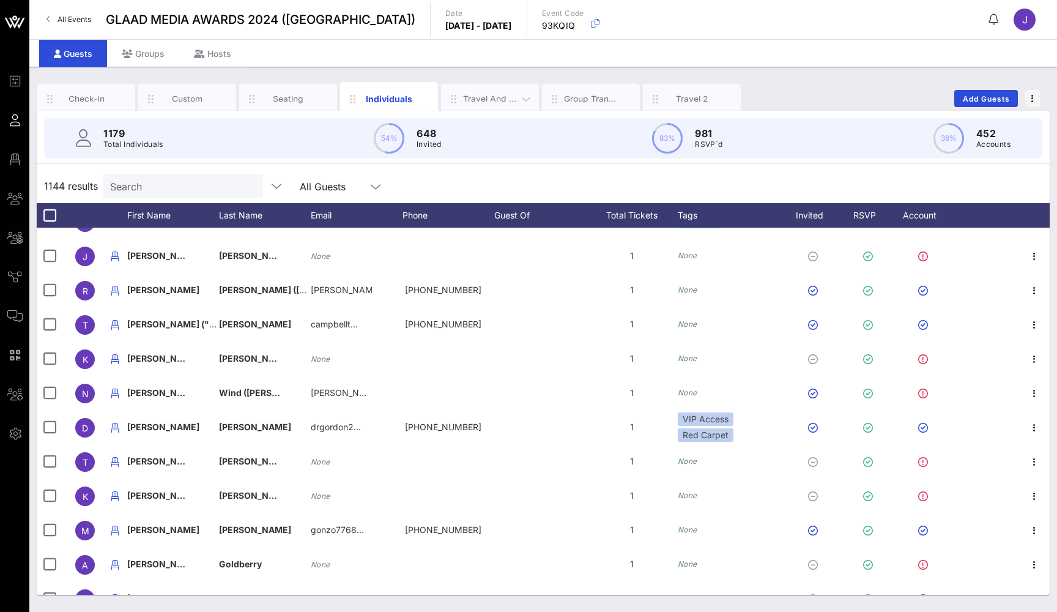
click at [462, 108] on div at bounding box center [453, 99] width 19 height 26
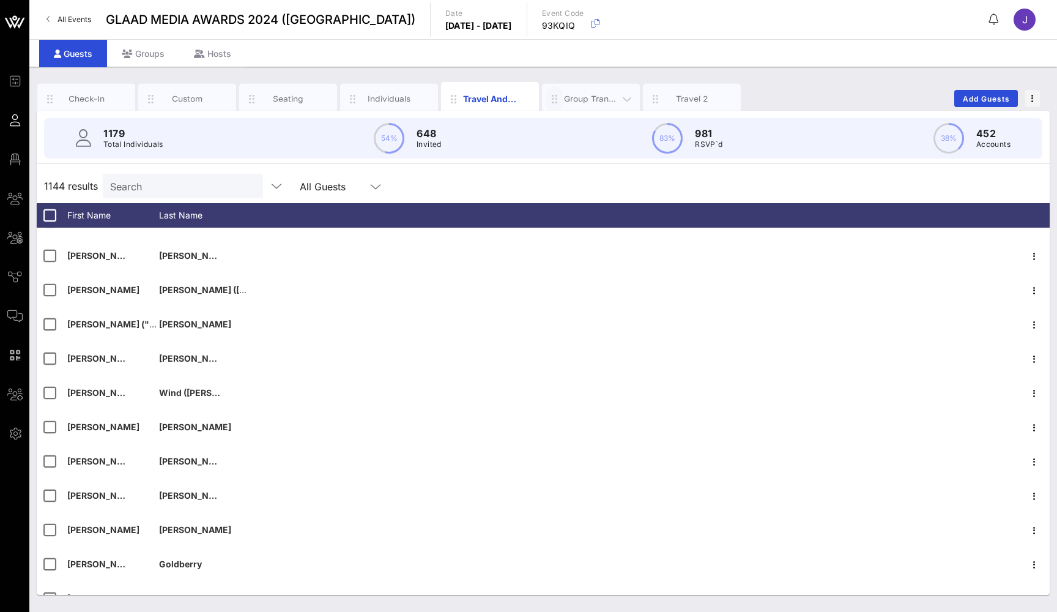
click at [551, 104] on icon "button" at bounding box center [554, 98] width 15 height 13
click at [587, 103] on div "Group Transportation" at bounding box center [591, 98] width 54 height 13
click at [685, 98] on div "Travel 2" at bounding box center [692, 99] width 54 height 12
click at [579, 97] on div "Group Transportation" at bounding box center [591, 99] width 54 height 12
click at [301, 104] on div "Seating" at bounding box center [288, 99] width 54 height 12
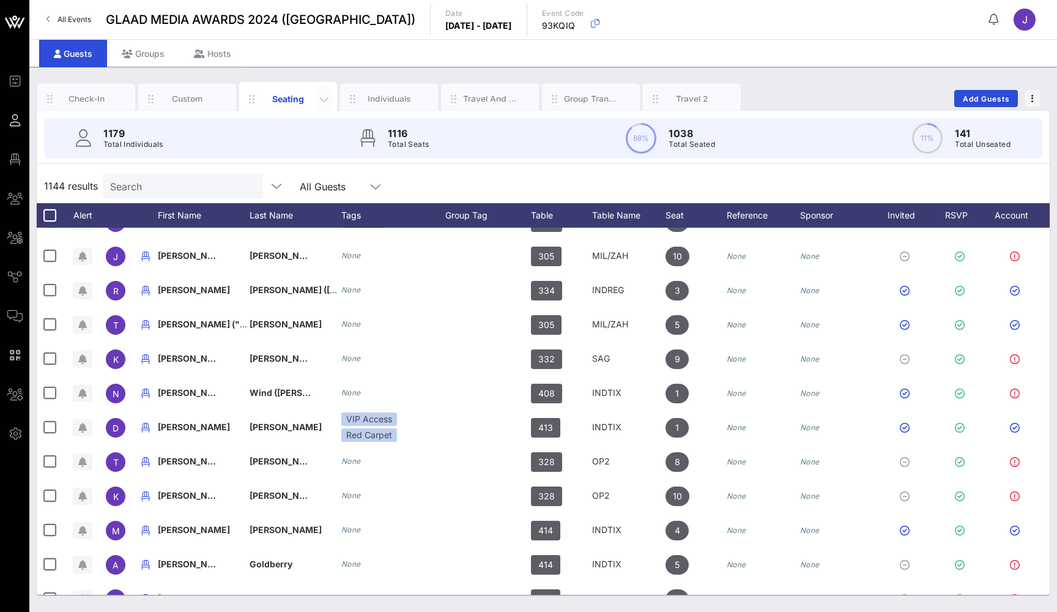
click at [317, 92] on icon "button" at bounding box center [324, 99] width 15 height 15
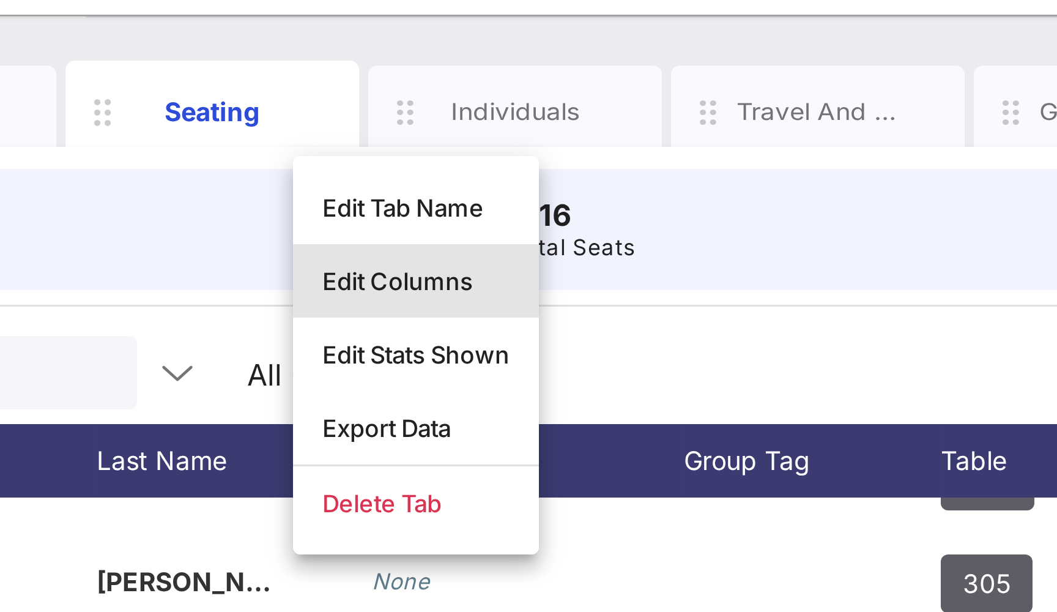
click at [325, 150] on div "Edit Columns" at bounding box center [356, 155] width 62 height 10
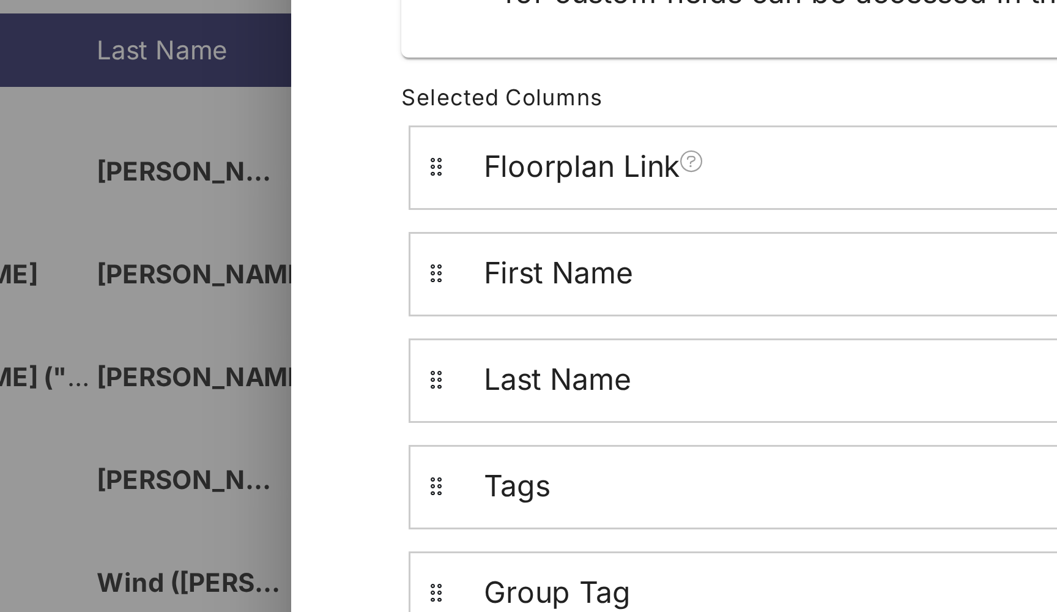
scroll to position [150, 0]
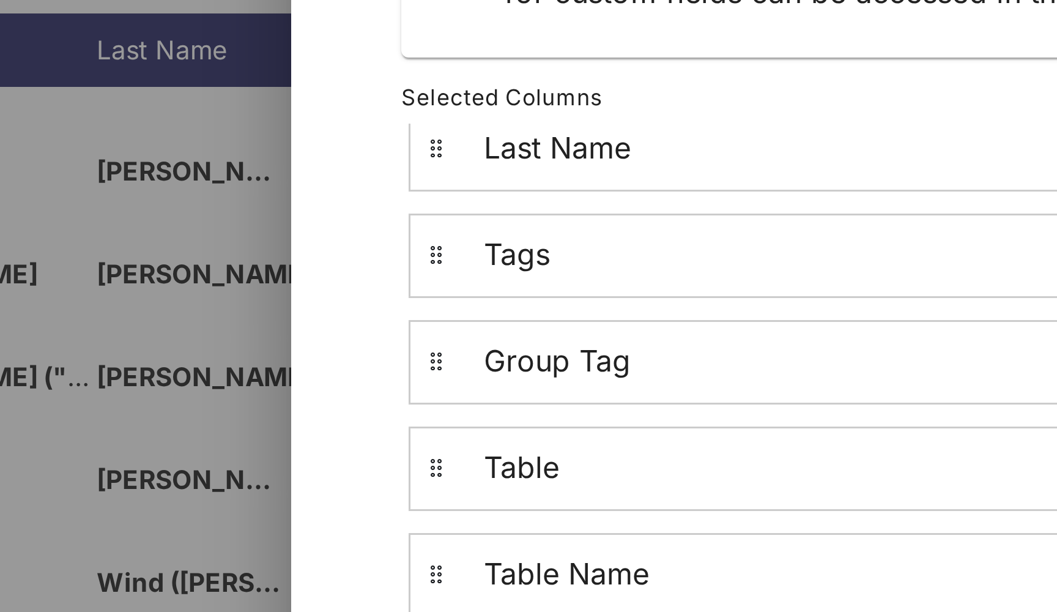
click at [83, 23] on div at bounding box center [528, 306] width 1057 height 612
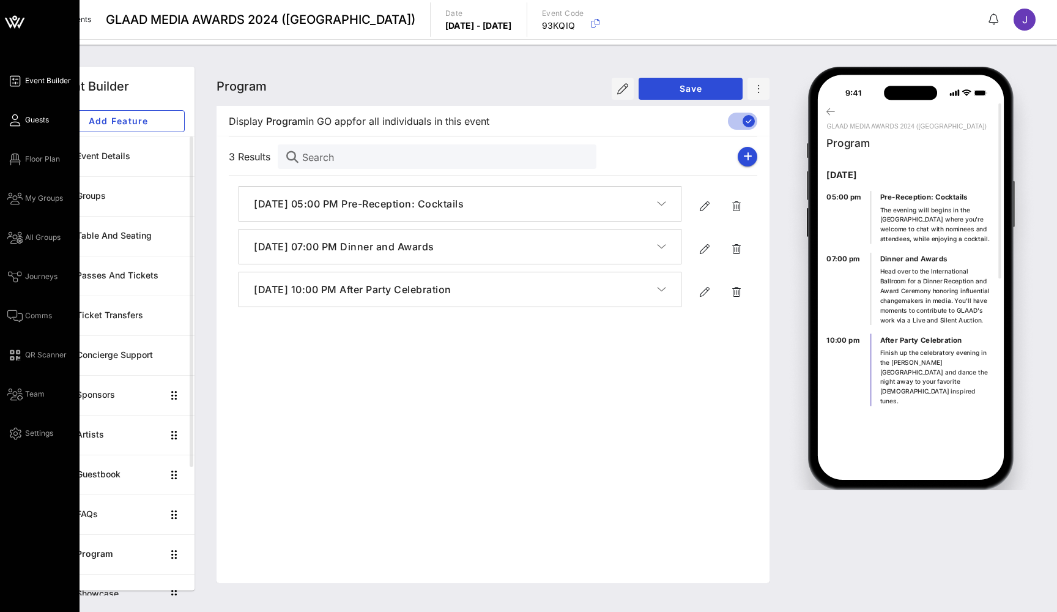
click at [18, 119] on icon at bounding box center [14, 120] width 15 height 2
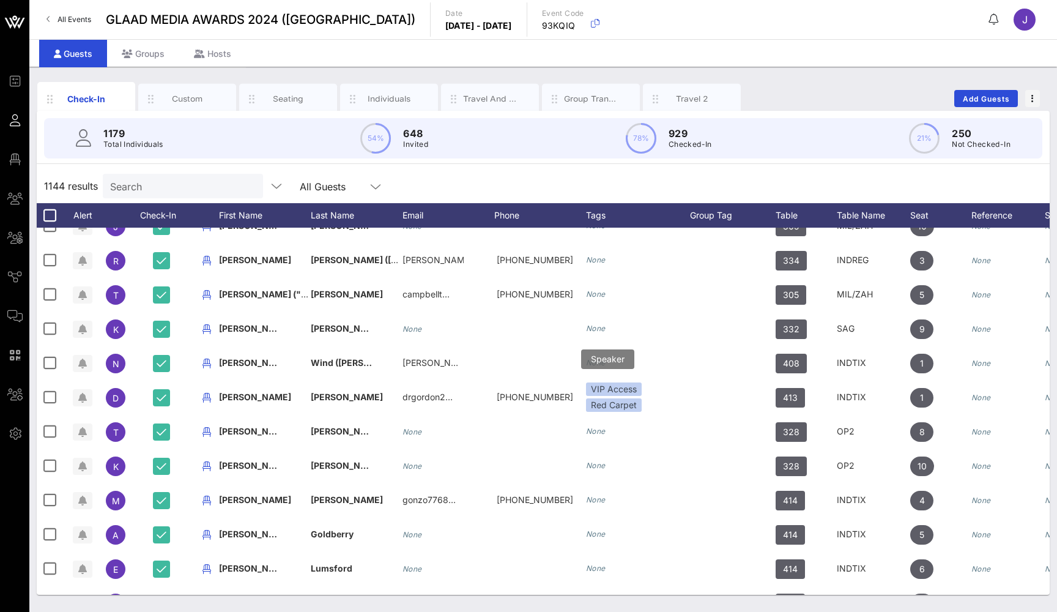
scroll to position [194, 0]
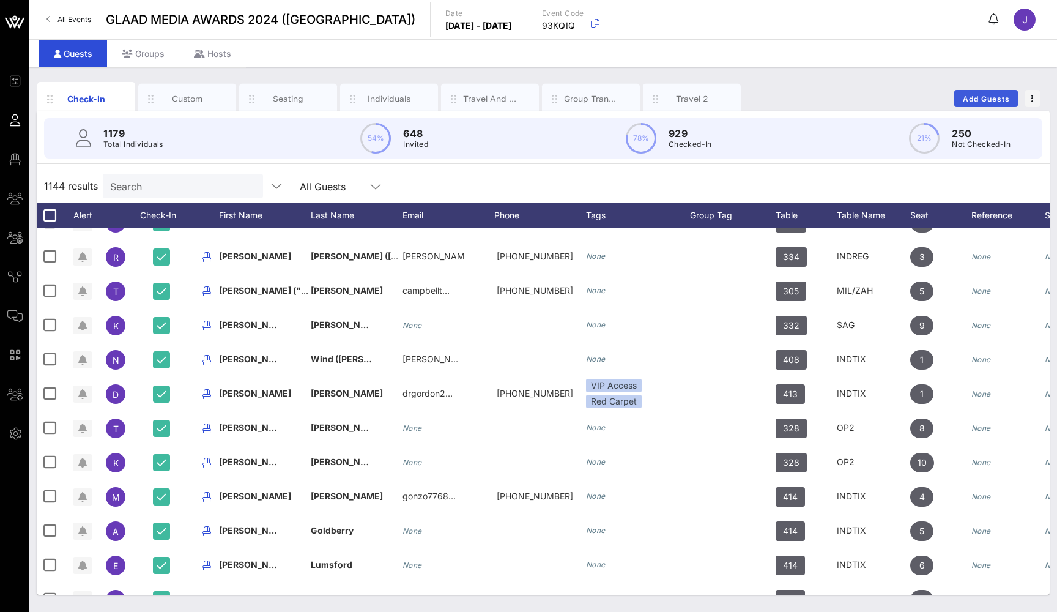
click at [919, 95] on span "Add Guests" at bounding box center [986, 98] width 48 height 9
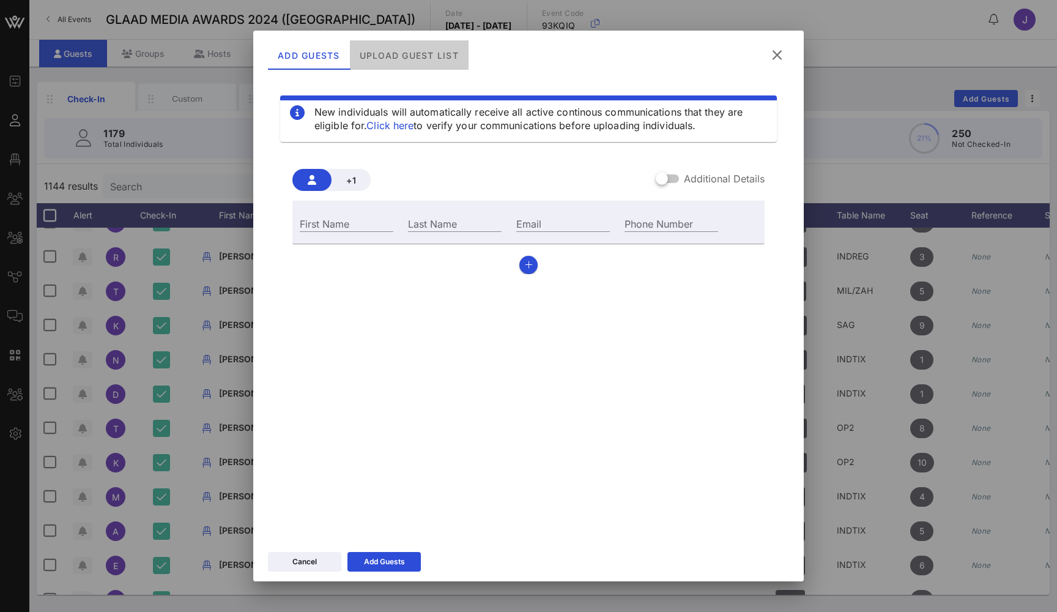
click at [417, 59] on div "Upload Guest List" at bounding box center [409, 54] width 119 height 29
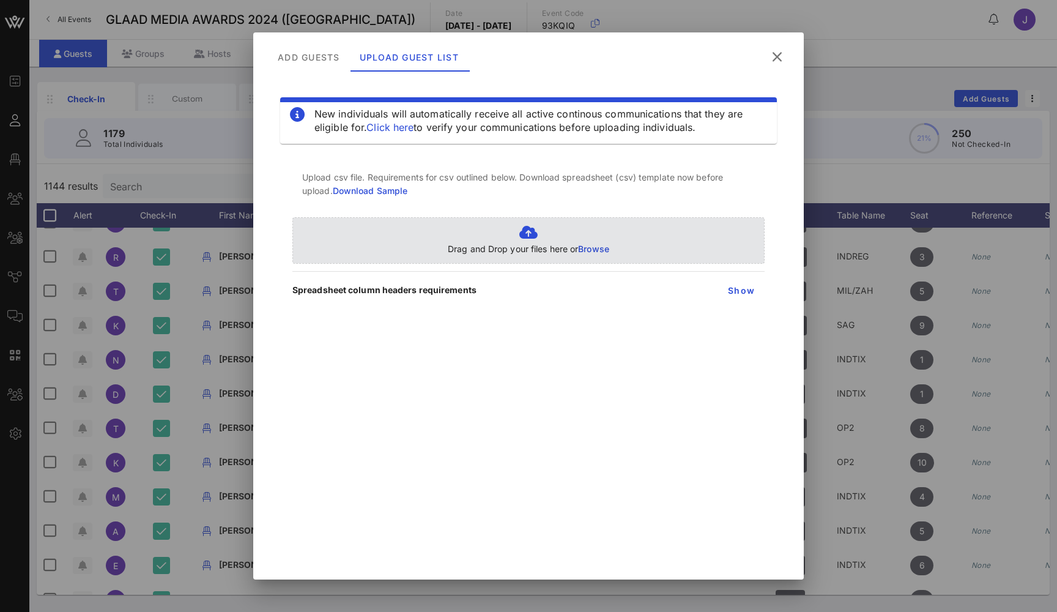
click at [532, 253] on p "Drag and Drop your files here or Browse" at bounding box center [528, 248] width 161 height 13
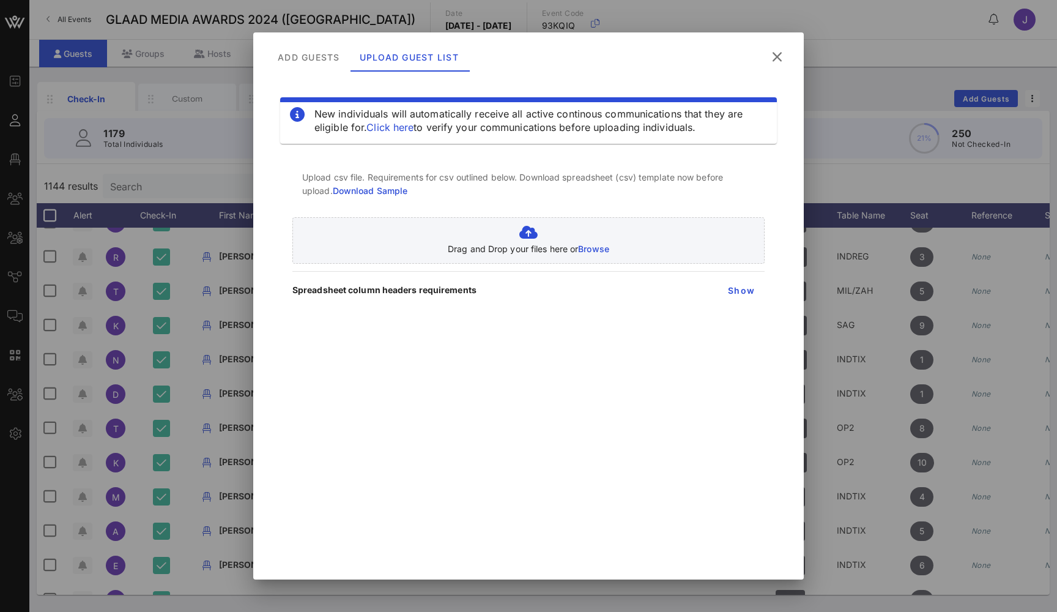
click at [784, 56] on icon at bounding box center [777, 56] width 18 height 17
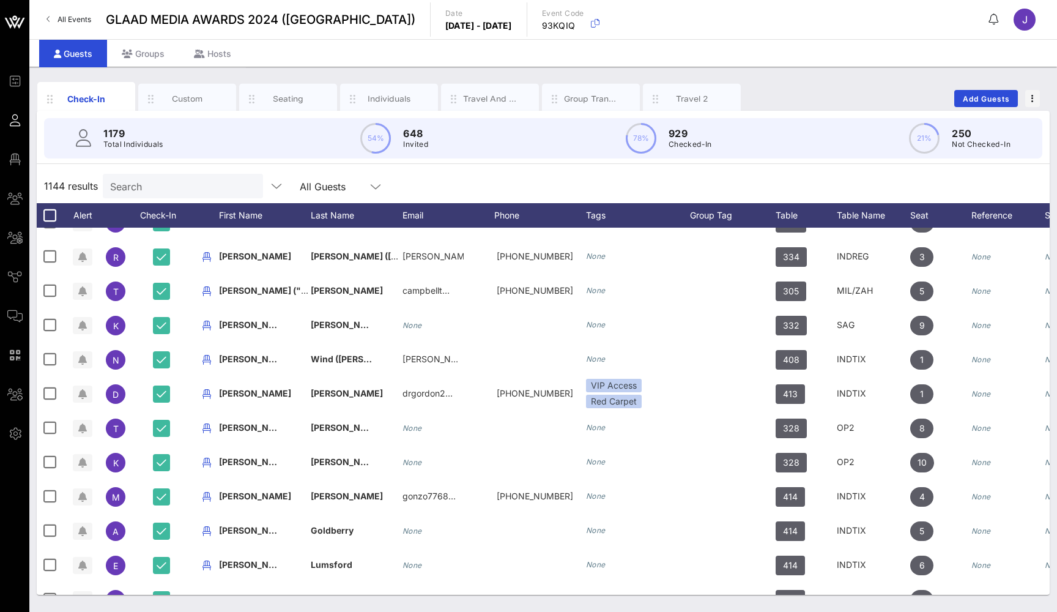
click at [70, 18] on span "All Events" at bounding box center [75, 19] width 34 height 9
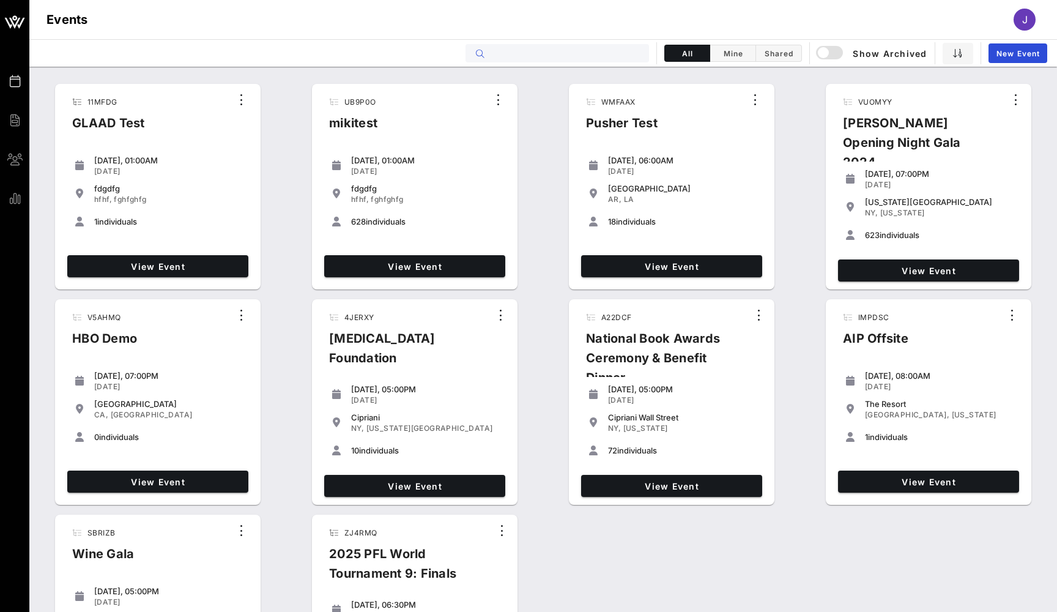
click at [595, 53] on input "text" at bounding box center [566, 53] width 152 height 16
type input "g"
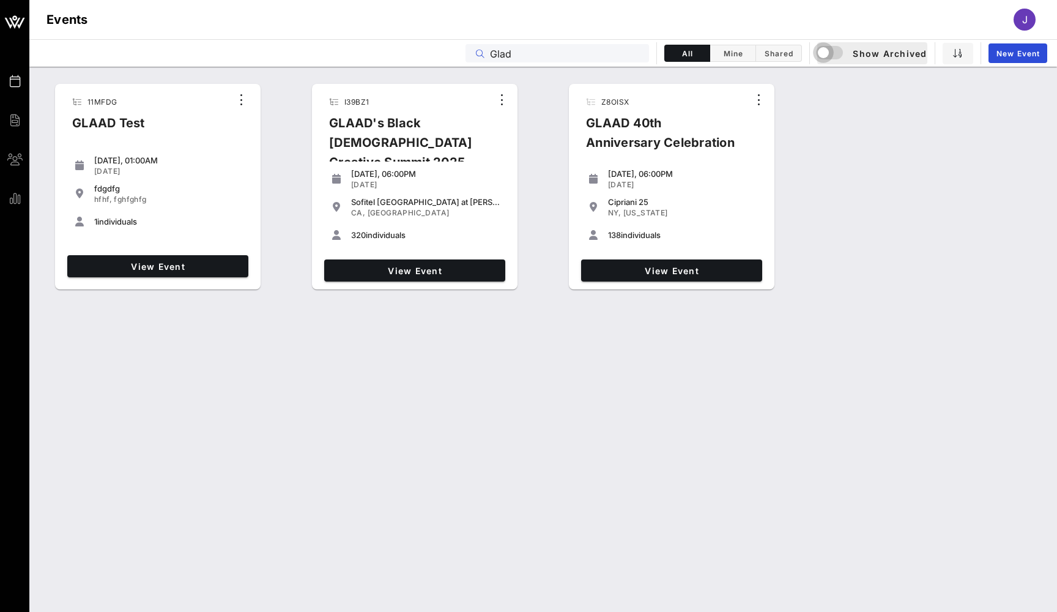
drag, startPoint x: 595, startPoint y: 53, endPoint x: 832, endPoint y: 51, distance: 237.4
click at [832, 51] on div "button" at bounding box center [823, 52] width 17 height 17
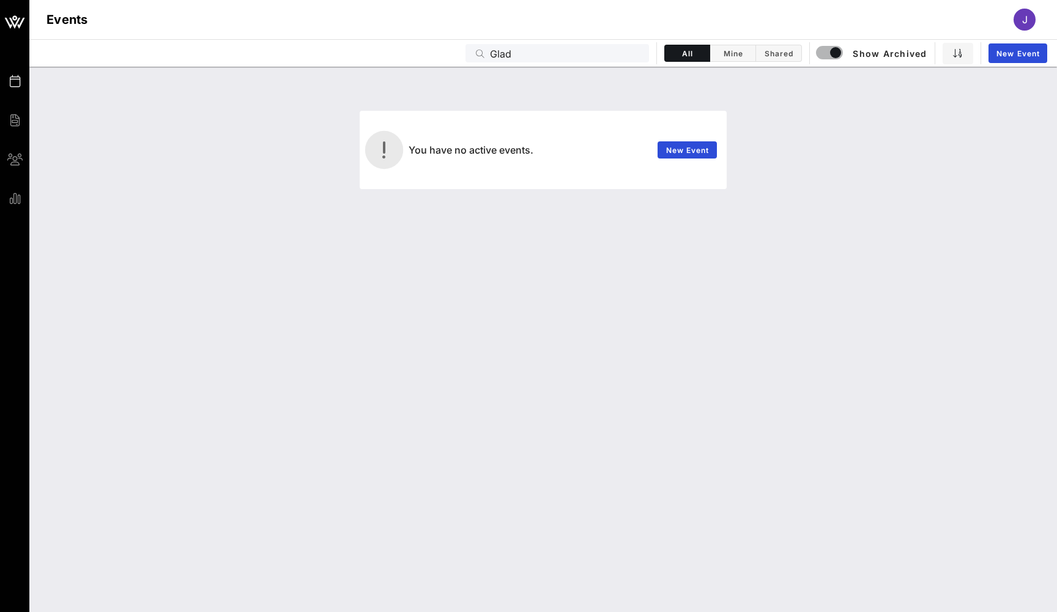
click at [505, 55] on input "Glad" at bounding box center [566, 53] width 152 height 16
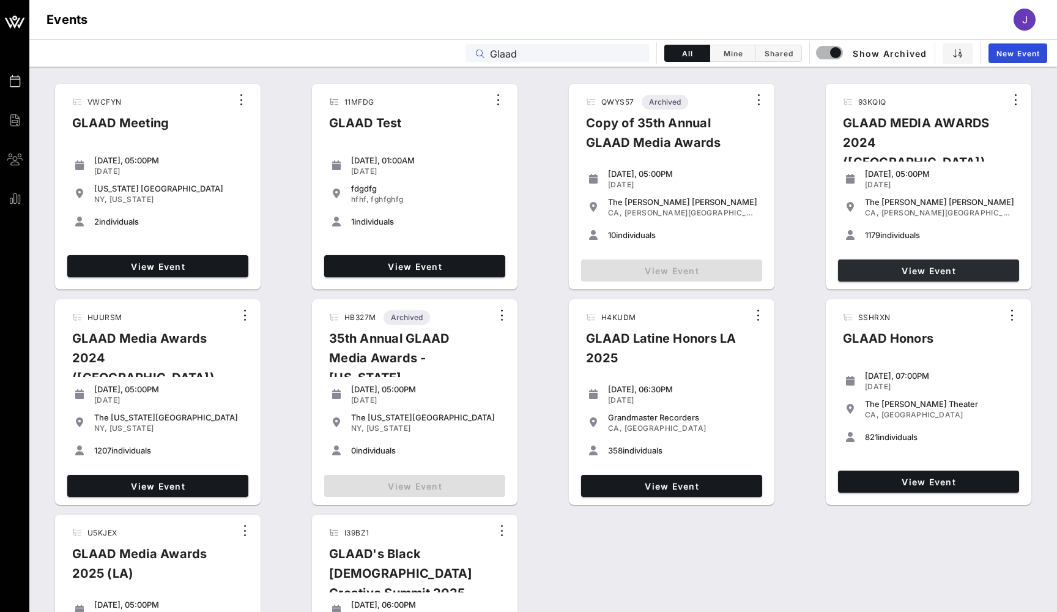
type input "Glaad"
click at [909, 273] on span "View Event" at bounding box center [928, 270] width 171 height 10
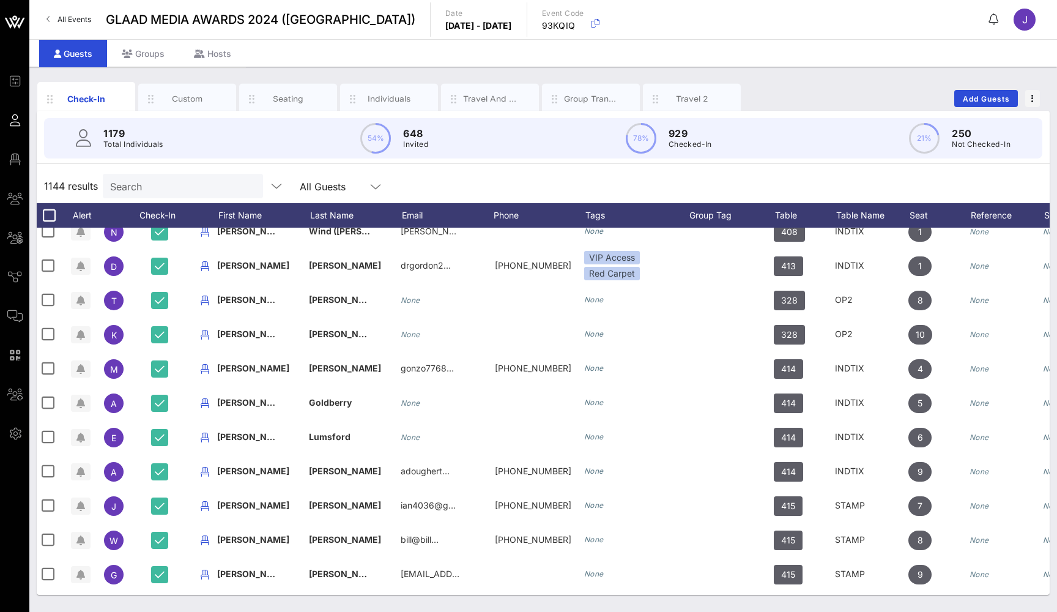
scroll to position [324, 2]
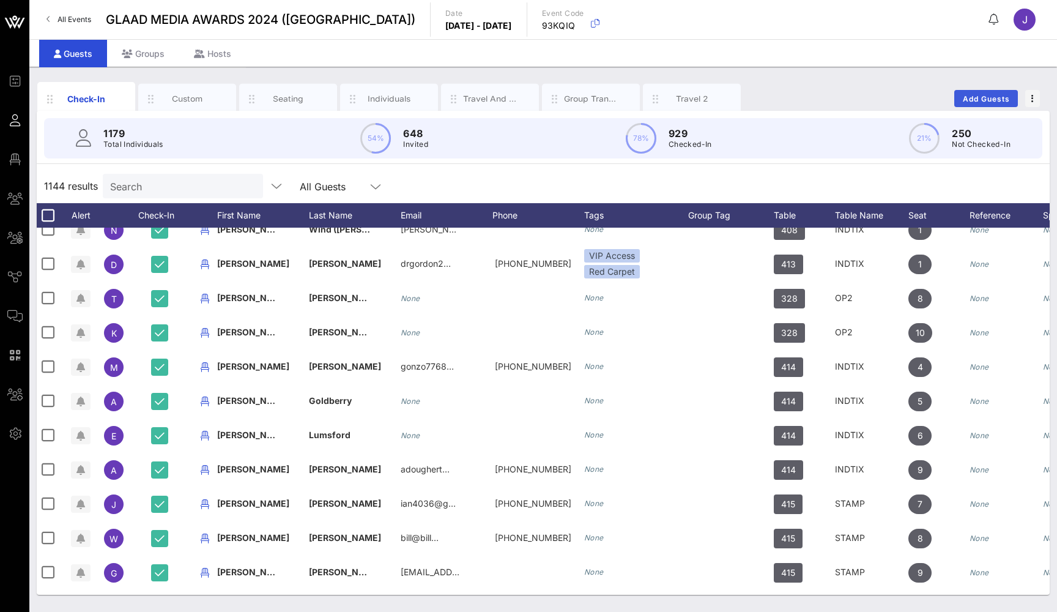
click at [919, 101] on span "Add Guests" at bounding box center [986, 98] width 48 height 9
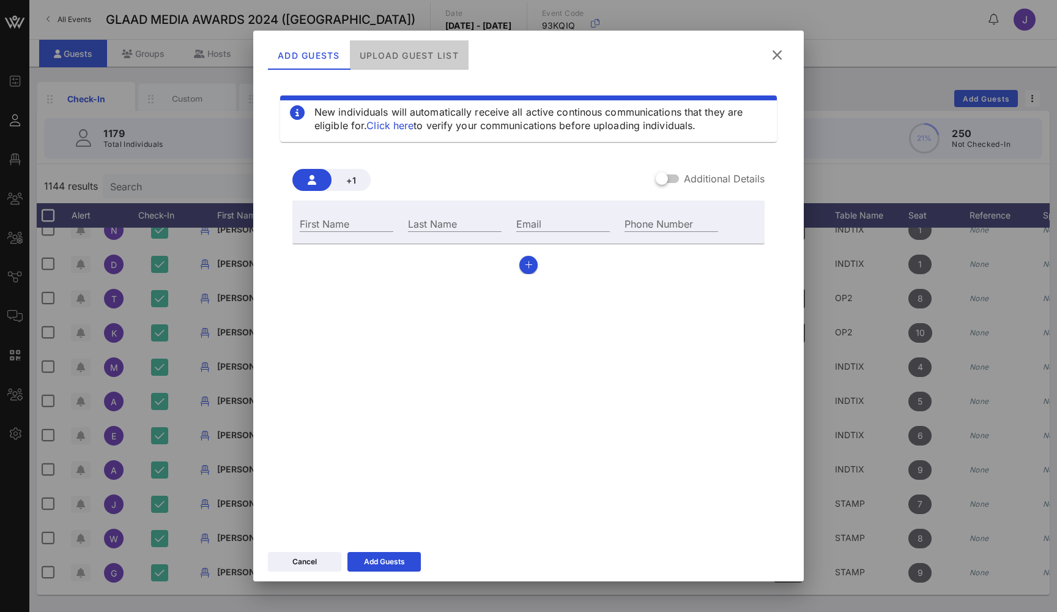
click at [400, 57] on div "Upload Guest List" at bounding box center [409, 54] width 119 height 29
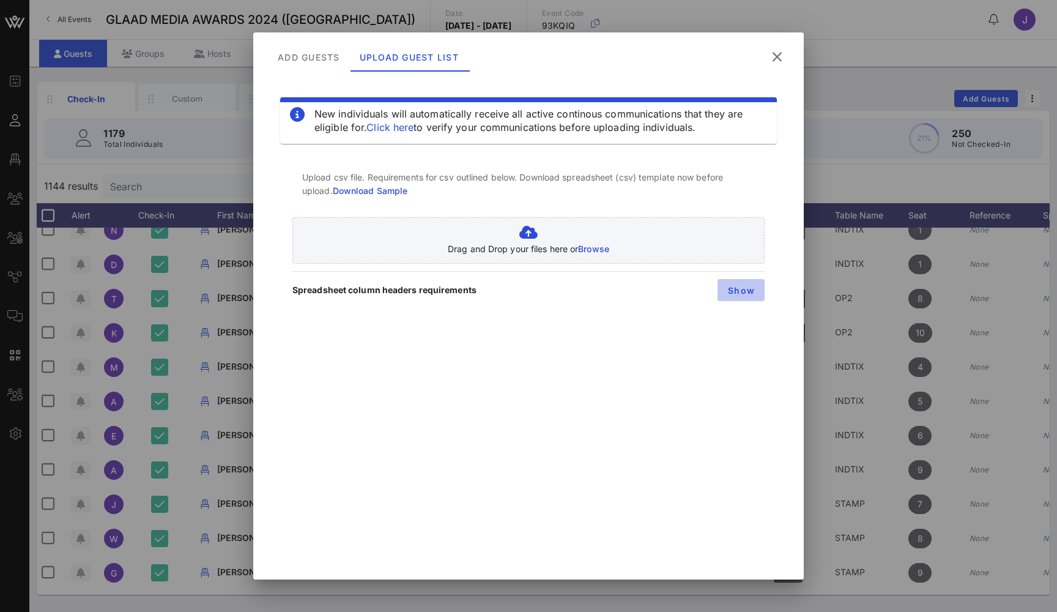
click at [751, 294] on span "Show" at bounding box center [741, 290] width 28 height 10
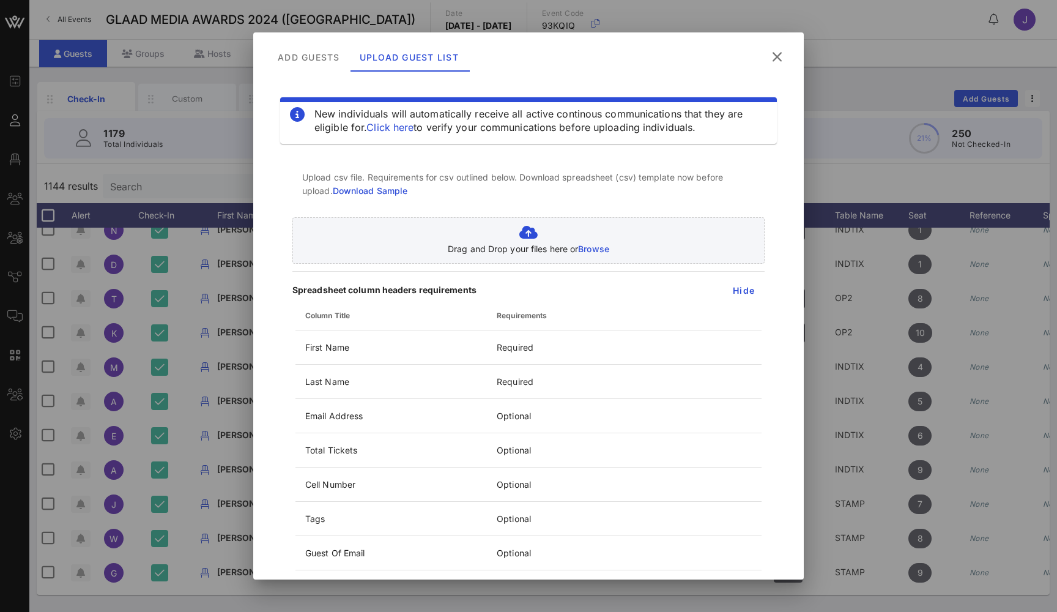
drag, startPoint x: 291, startPoint y: 290, endPoint x: 483, endPoint y: 294, distance: 192.1
click at [483, 294] on div "+1 Additional Details First Name Last Name Email Phone Number Upload csv file. …" at bounding box center [528, 536] width 497 height 771
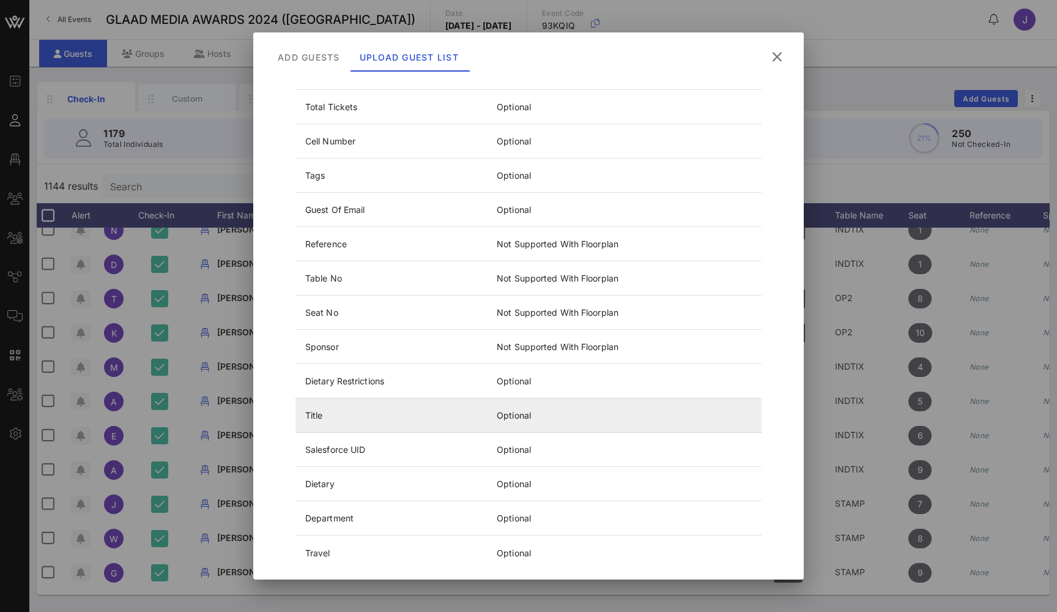
scroll to position [0, 0]
drag, startPoint x: 303, startPoint y: 420, endPoint x: 333, endPoint y: 420, distance: 29.4
click at [333, 420] on td "Title" at bounding box center [390, 415] width 191 height 34
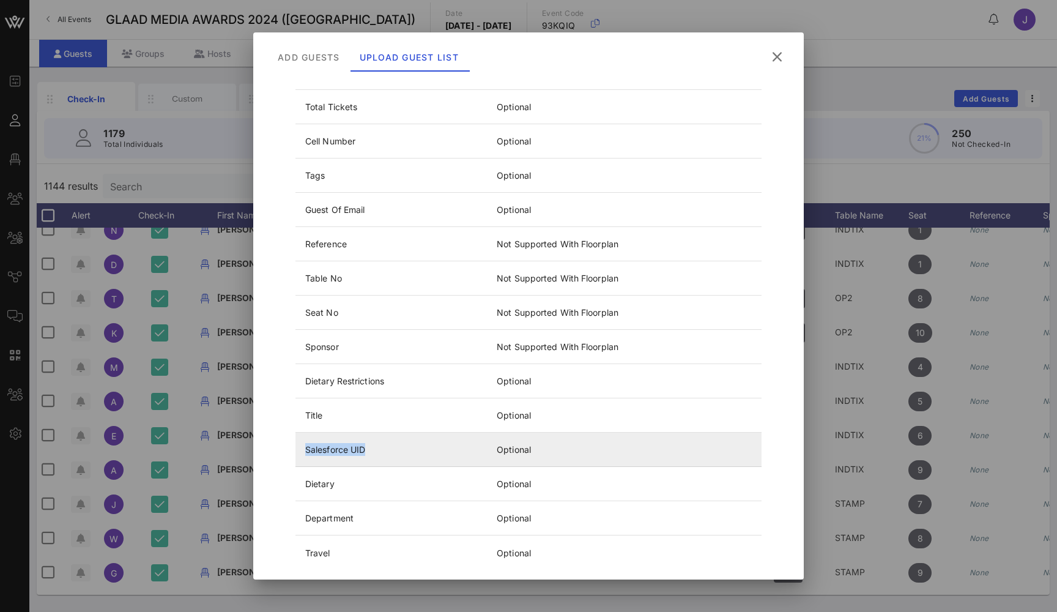
drag, startPoint x: 303, startPoint y: 451, endPoint x: 366, endPoint y: 452, distance: 63.6
click at [366, 452] on td "Salesforce UID" at bounding box center [390, 450] width 191 height 34
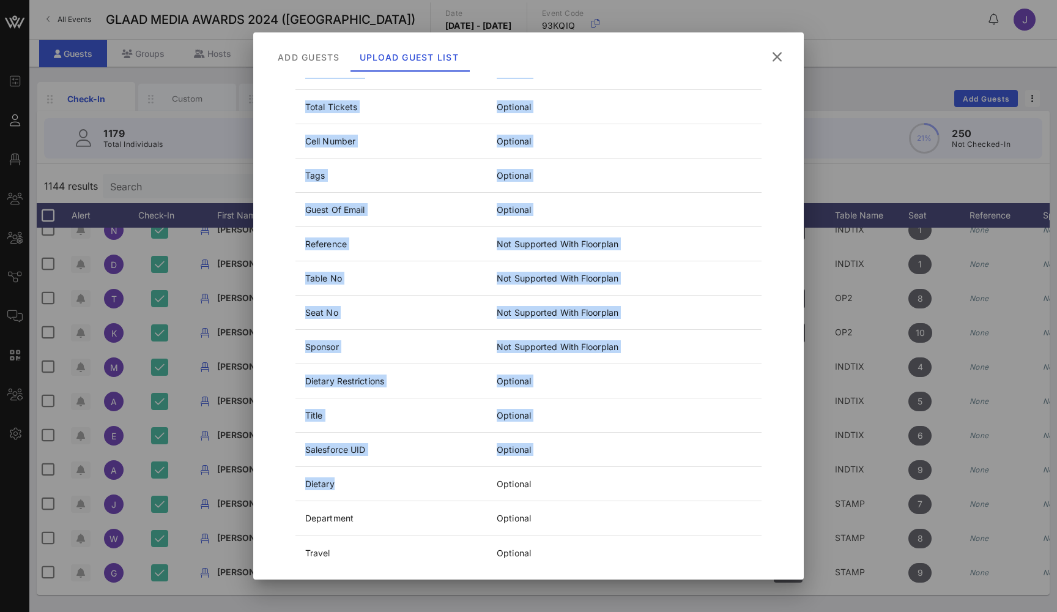
drag, startPoint x: 350, startPoint y: 485, endPoint x: 290, endPoint y: 485, distance: 60.0
click at [290, 485] on div "+1 Additional Details First Name Last Name Email Phone Number Upload csv file. …" at bounding box center [528, 193] width 497 height 771
click at [779, 58] on icon at bounding box center [778, 56] width 22 height 21
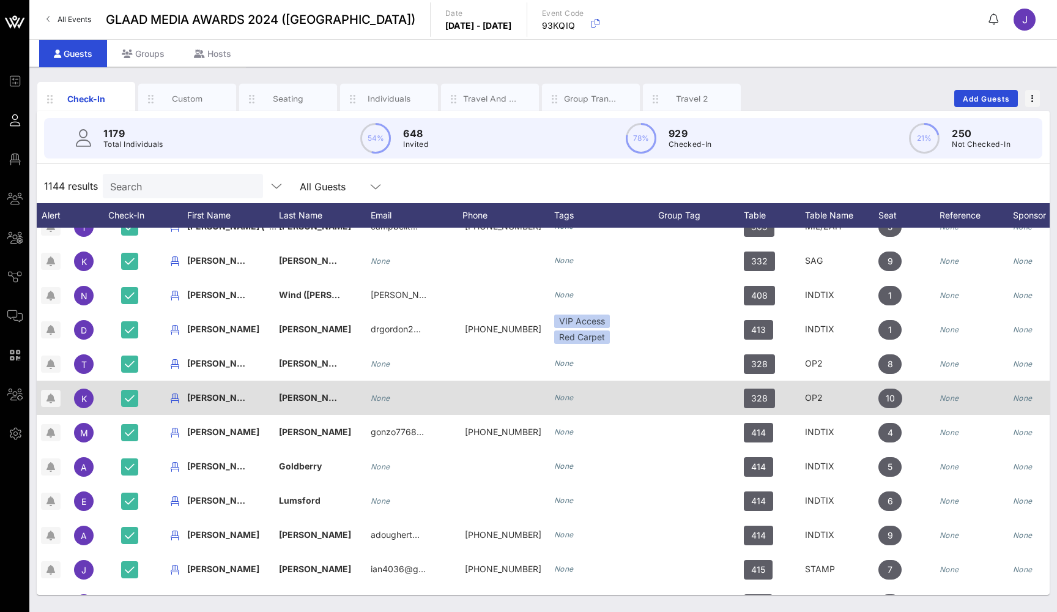
scroll to position [0, 31]
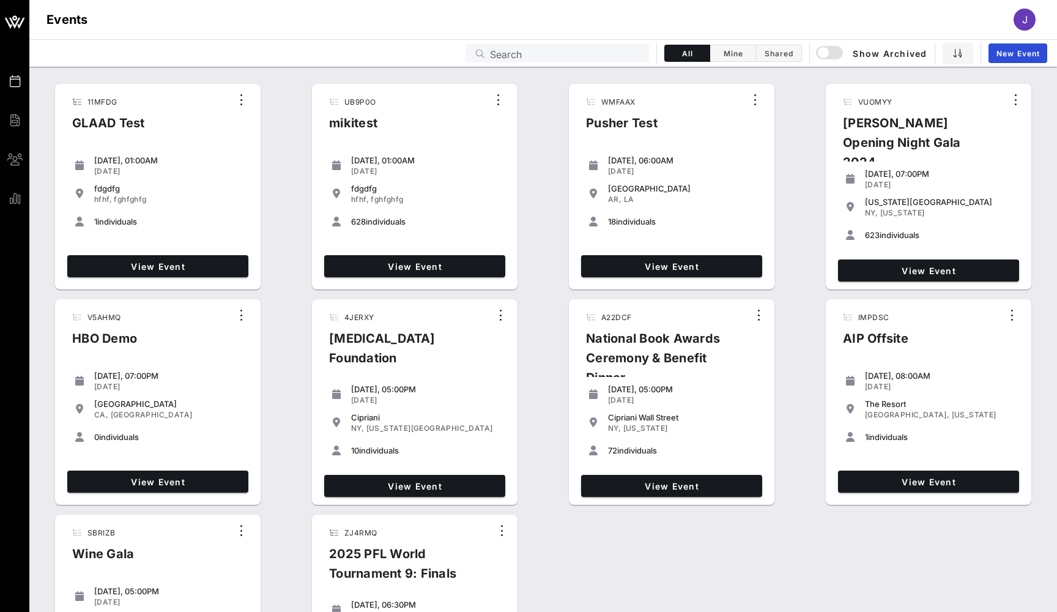
click at [541, 48] on input "Search" at bounding box center [566, 53] width 152 height 16
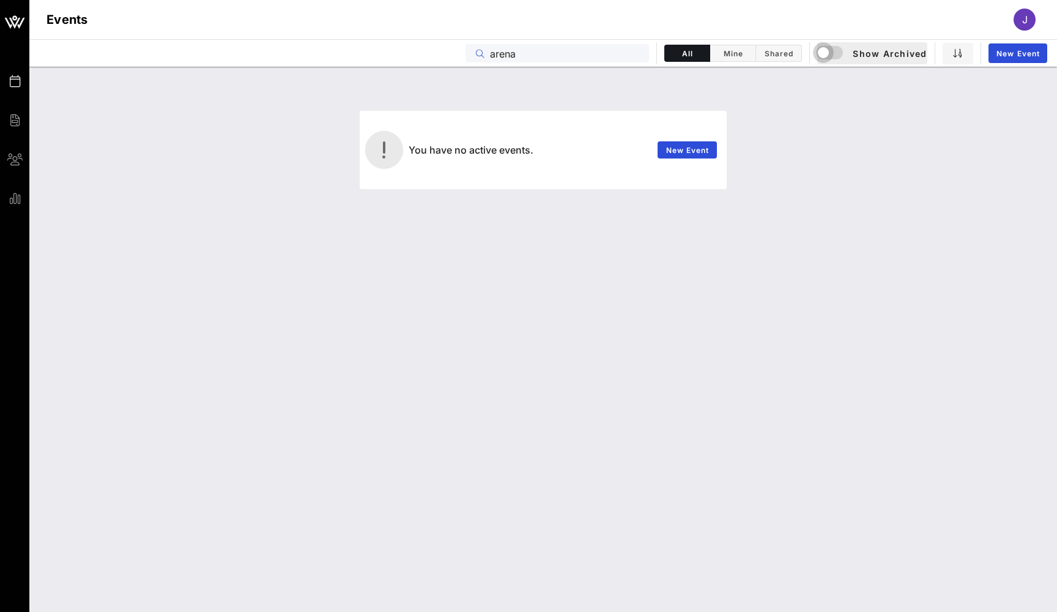
type input "arena"
click at [822, 58] on div "button" at bounding box center [823, 52] width 17 height 17
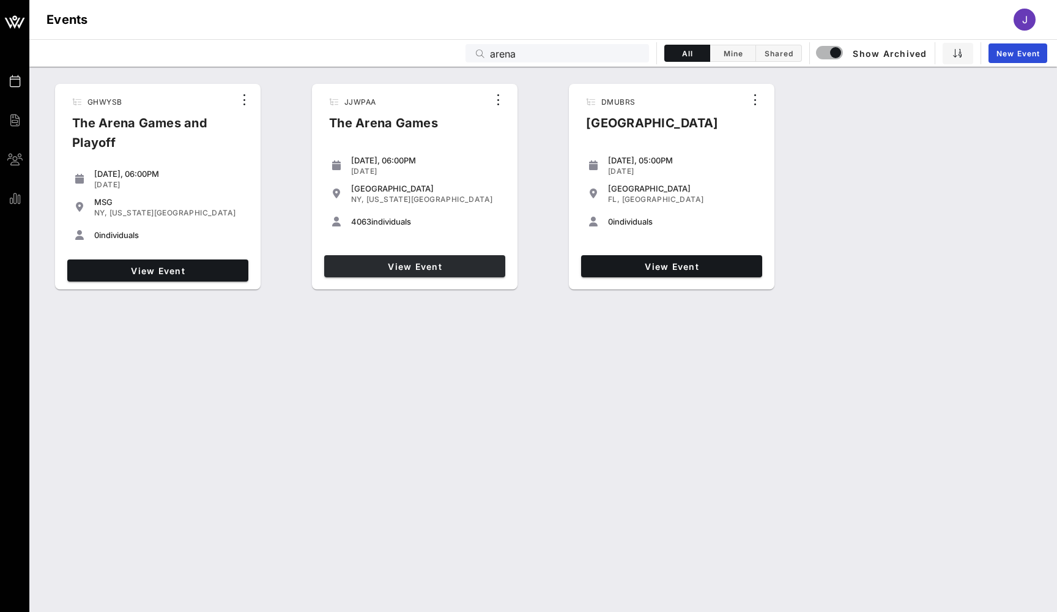
click at [361, 265] on span "View Event" at bounding box center [414, 266] width 171 height 10
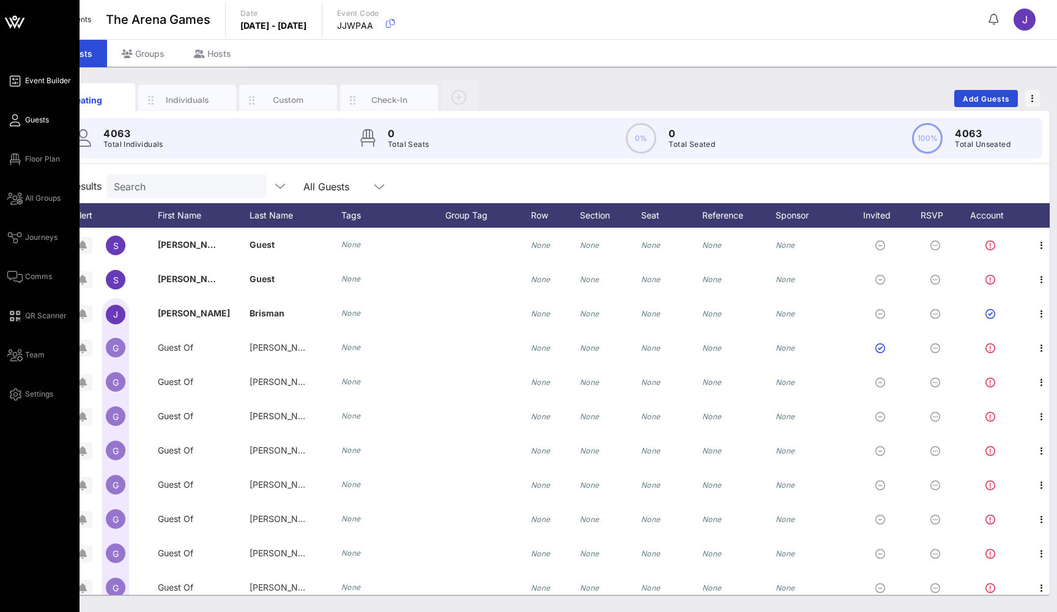
click at [53, 79] on span "Event Builder" at bounding box center [48, 80] width 46 height 11
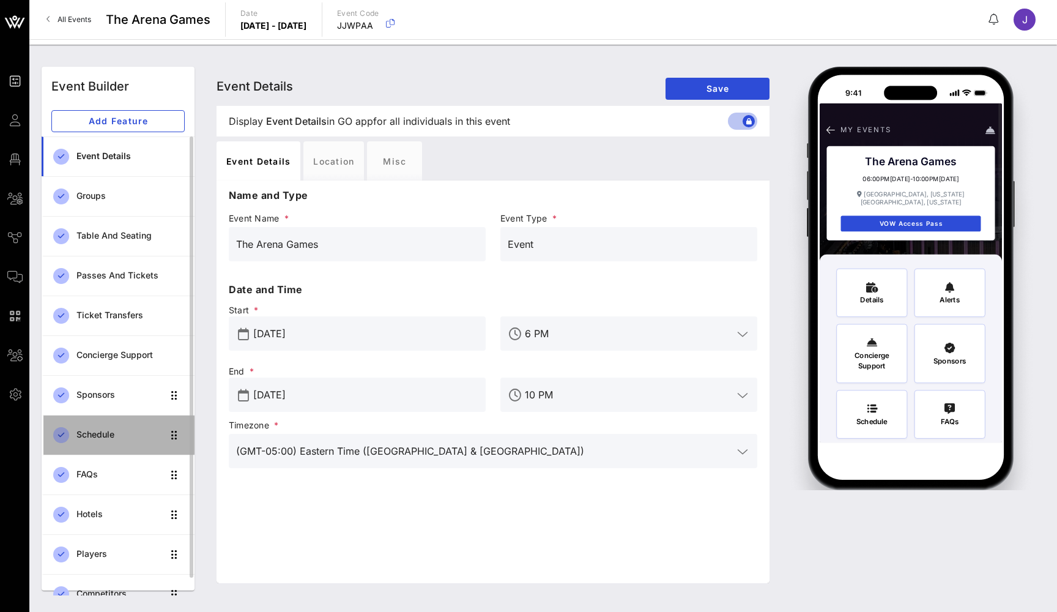
click at [124, 433] on div "Schedule" at bounding box center [119, 434] width 86 height 10
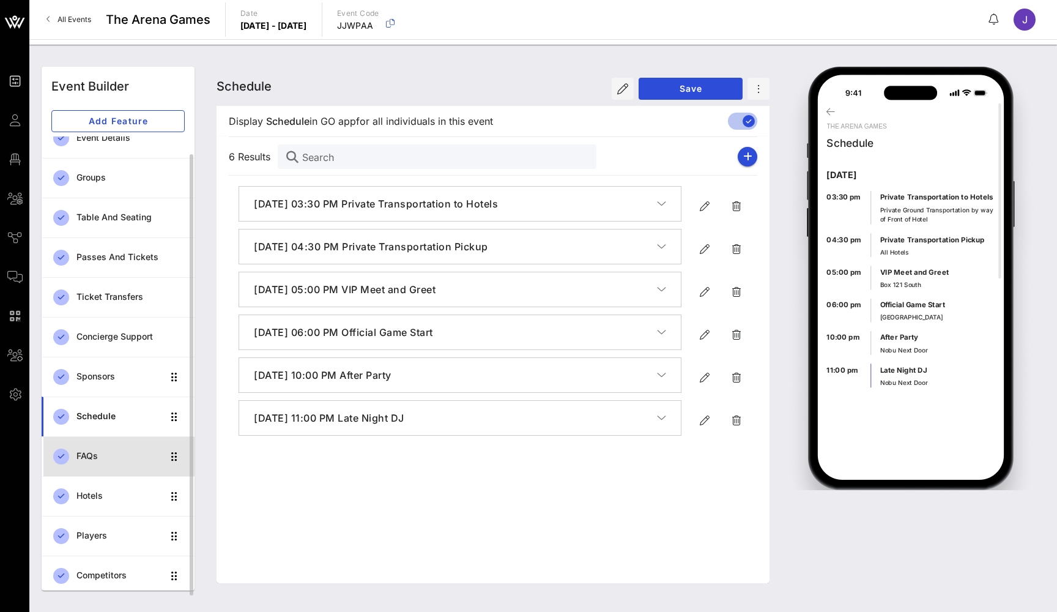
click at [113, 458] on div "FAQs" at bounding box center [119, 456] width 86 height 10
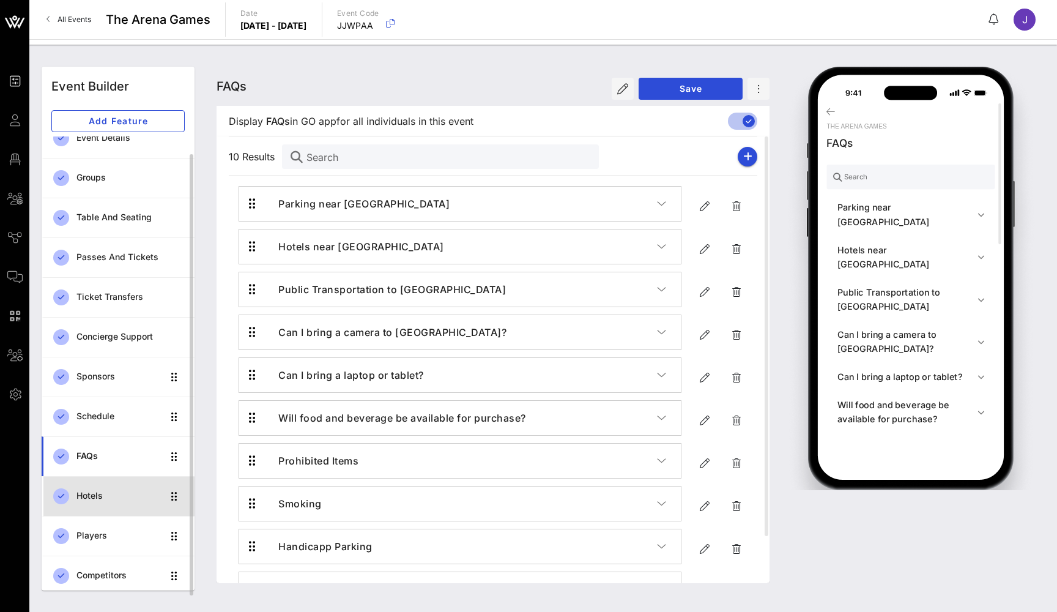
click at [105, 492] on div "Hotels" at bounding box center [119, 496] width 86 height 10
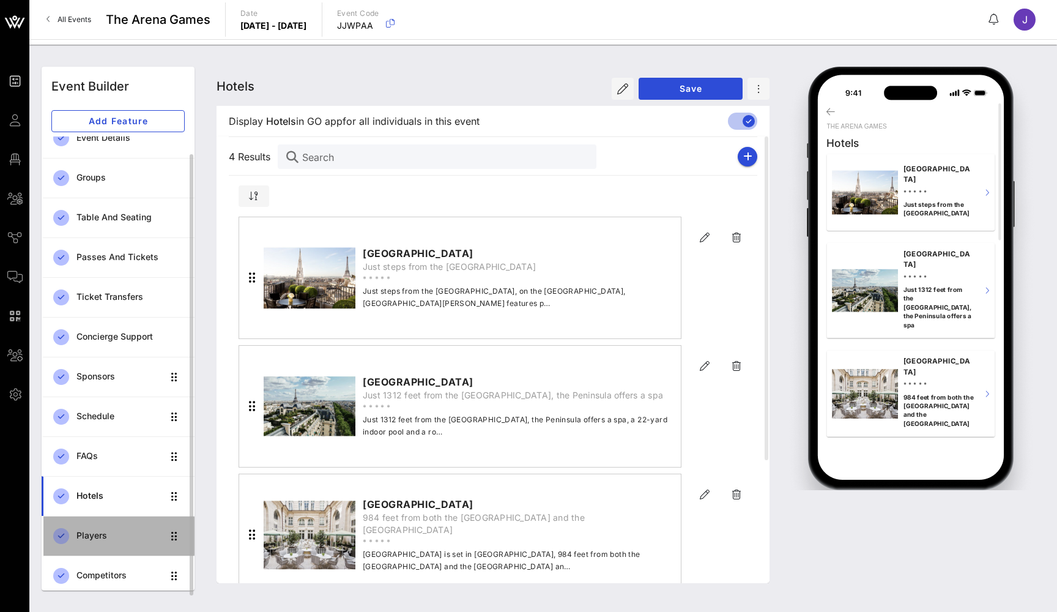
click at [114, 531] on div "Players" at bounding box center [119, 535] width 86 height 10
